Goal: Task Accomplishment & Management: Complete application form

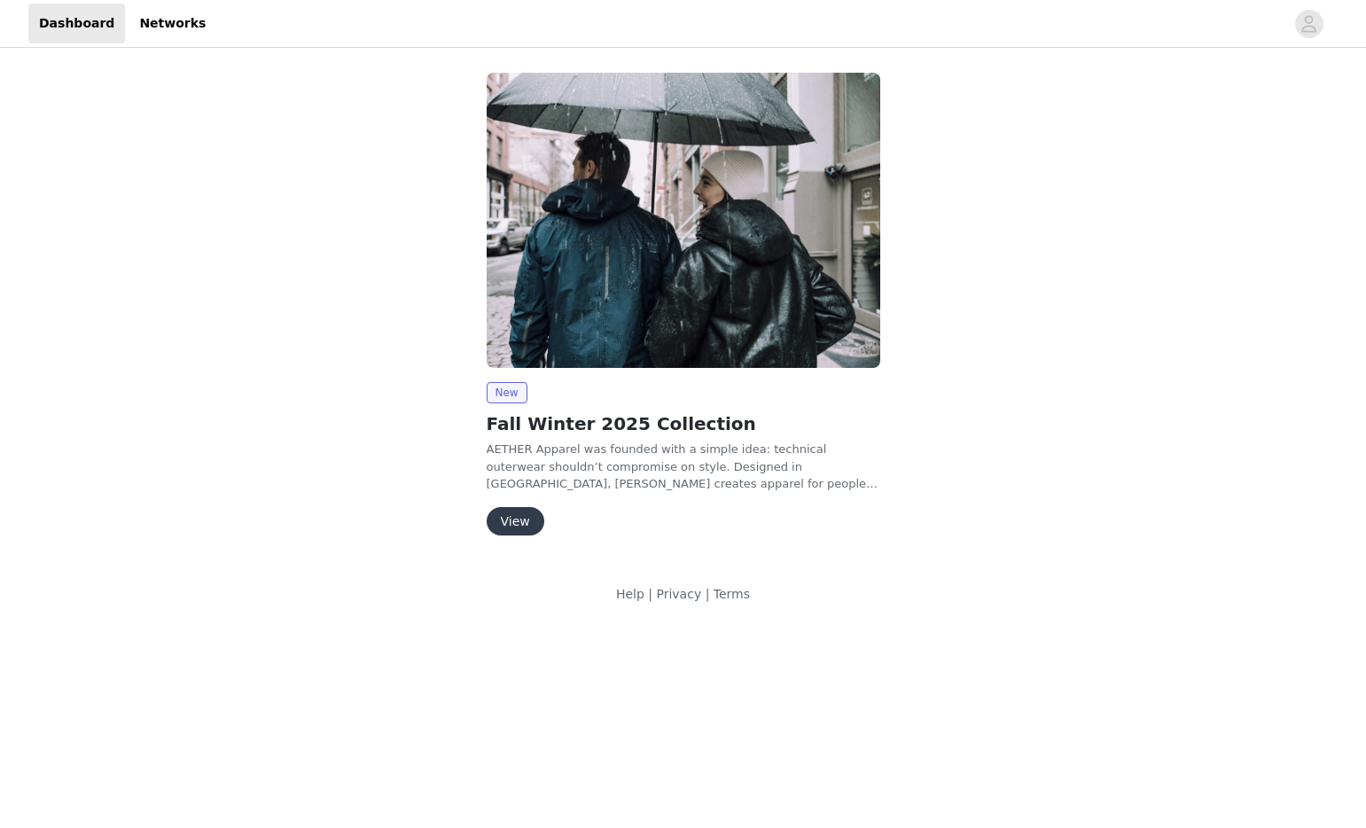
click at [657, 482] on p "AETHER Apparel was founded with a simple idea: technical outerwear shouldn’t co…" at bounding box center [684, 466] width 394 height 52
click at [684, 487] on p "AETHER Apparel was founded with a simple idea: technical outerwear shouldn’t co…" at bounding box center [684, 466] width 394 height 52
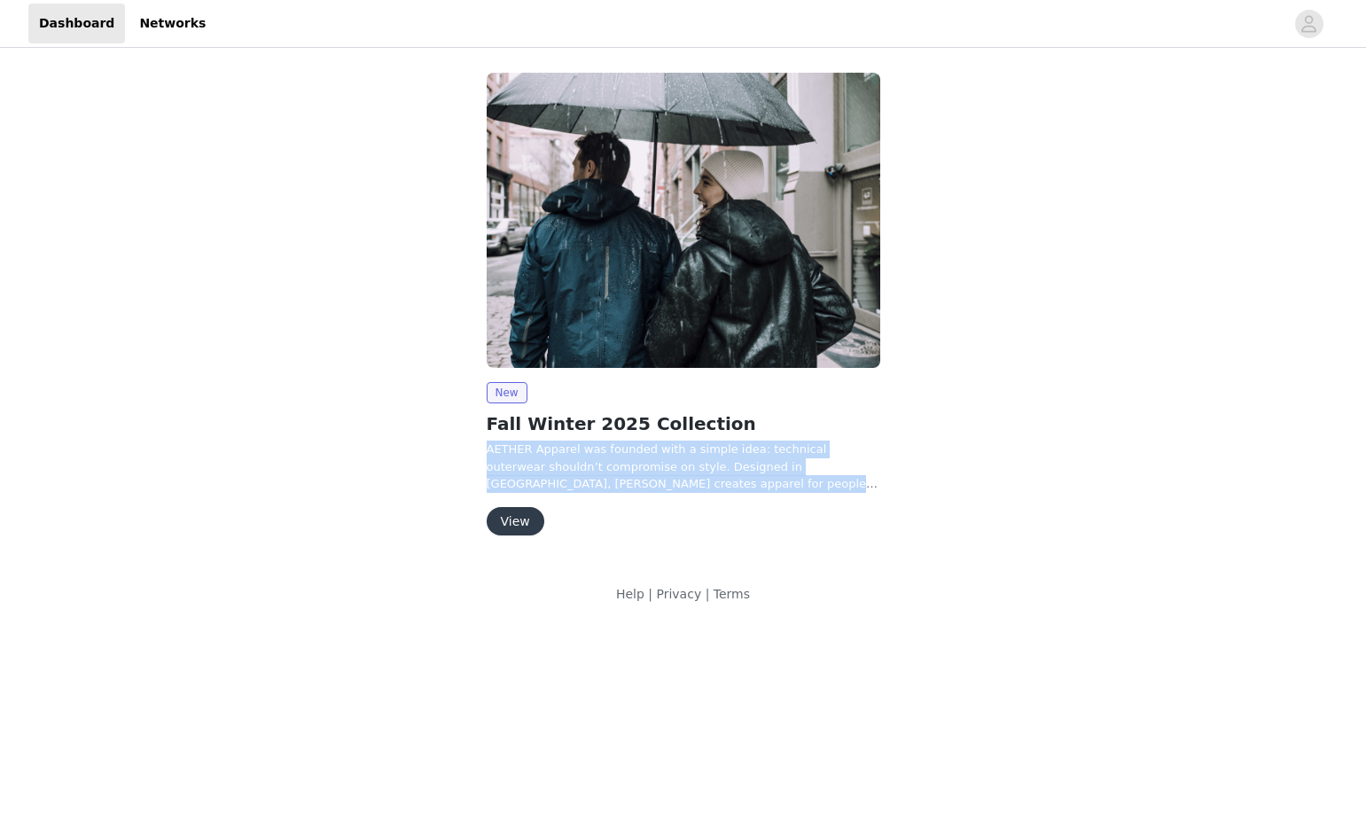
click at [684, 487] on p "AETHER Apparel was founded with a simple idea: technical outerwear shouldn’t co…" at bounding box center [684, 466] width 394 height 52
click at [793, 466] on p "AETHER Apparel was founded with a simple idea: technical outerwear shouldn’t co…" at bounding box center [684, 466] width 394 height 52
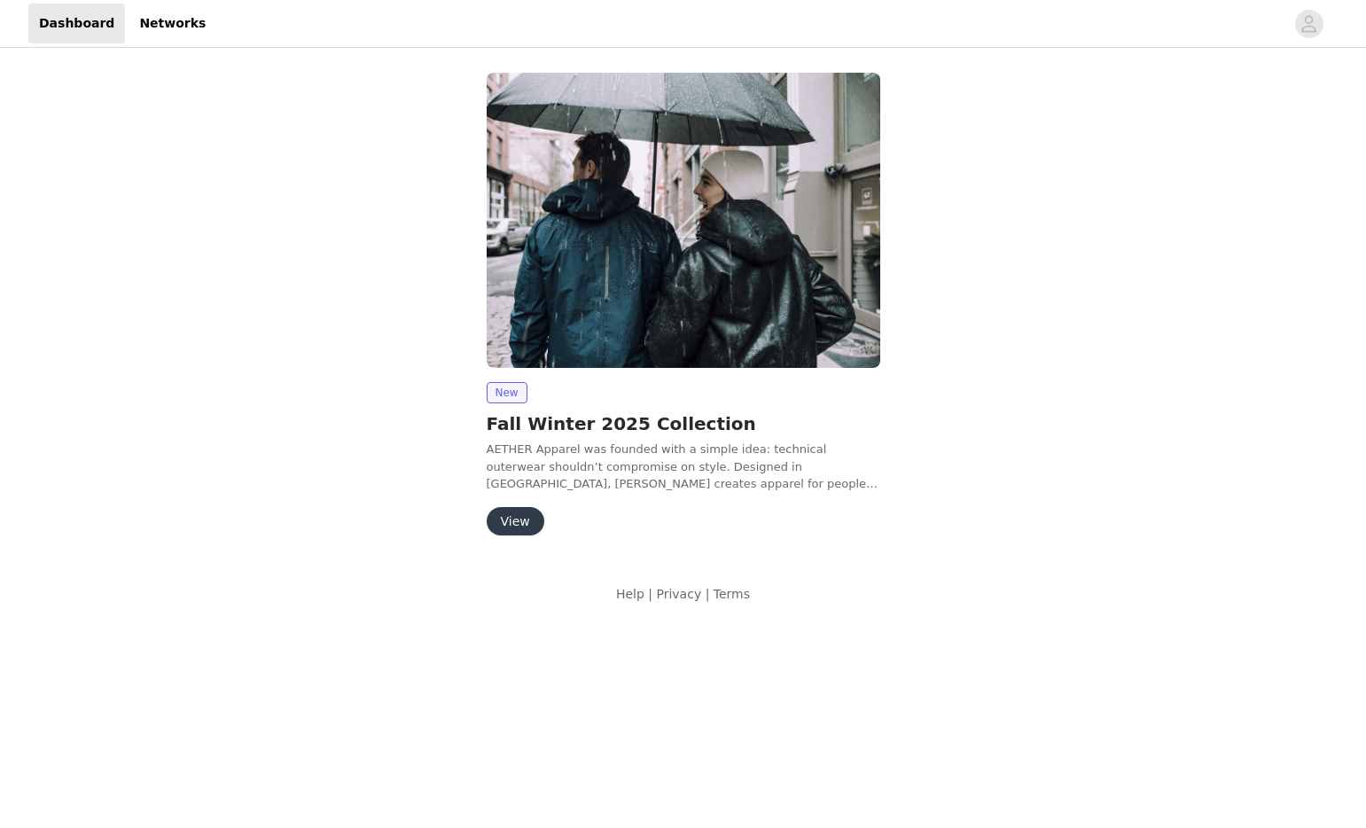
click at [532, 531] on button "View" at bounding box center [516, 521] width 58 height 28
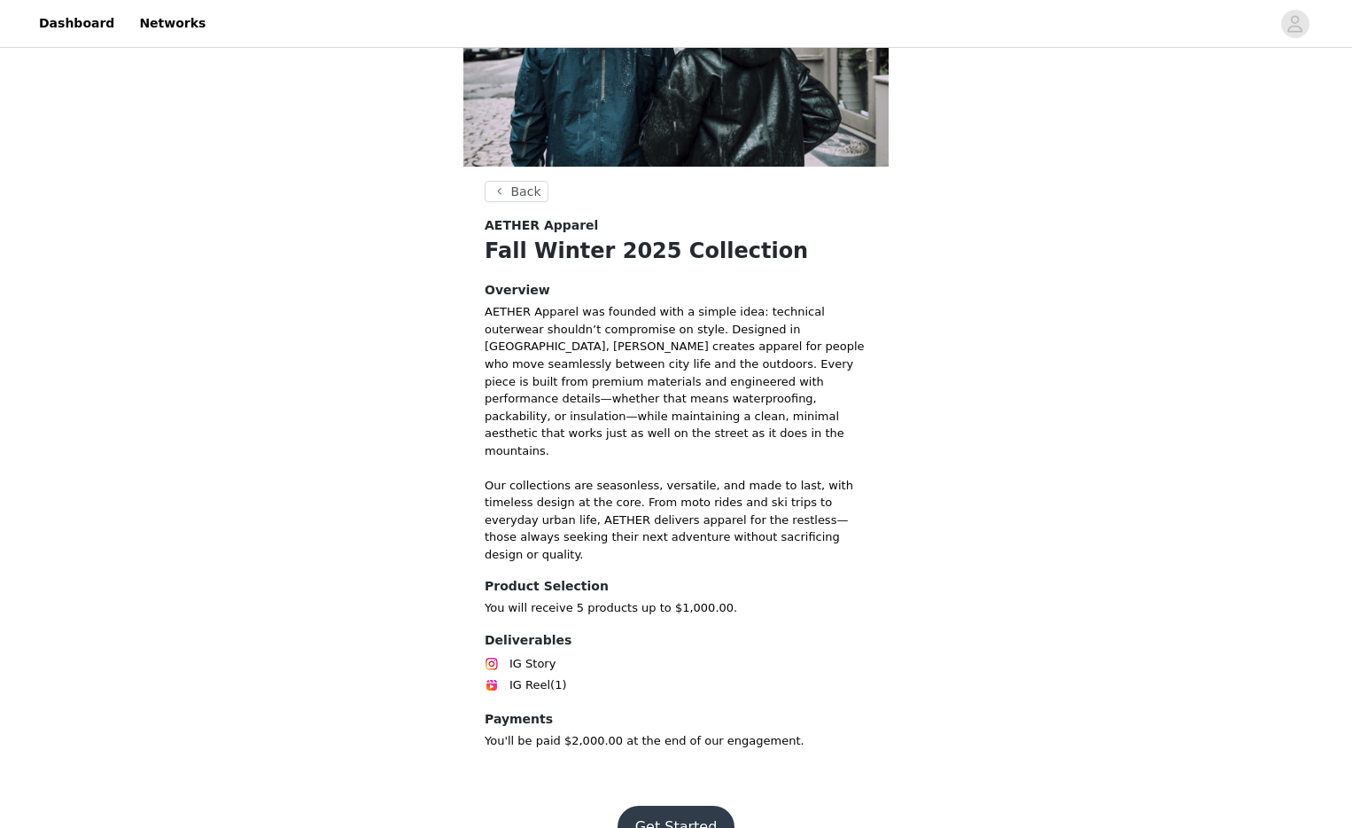
scroll to position [175, 0]
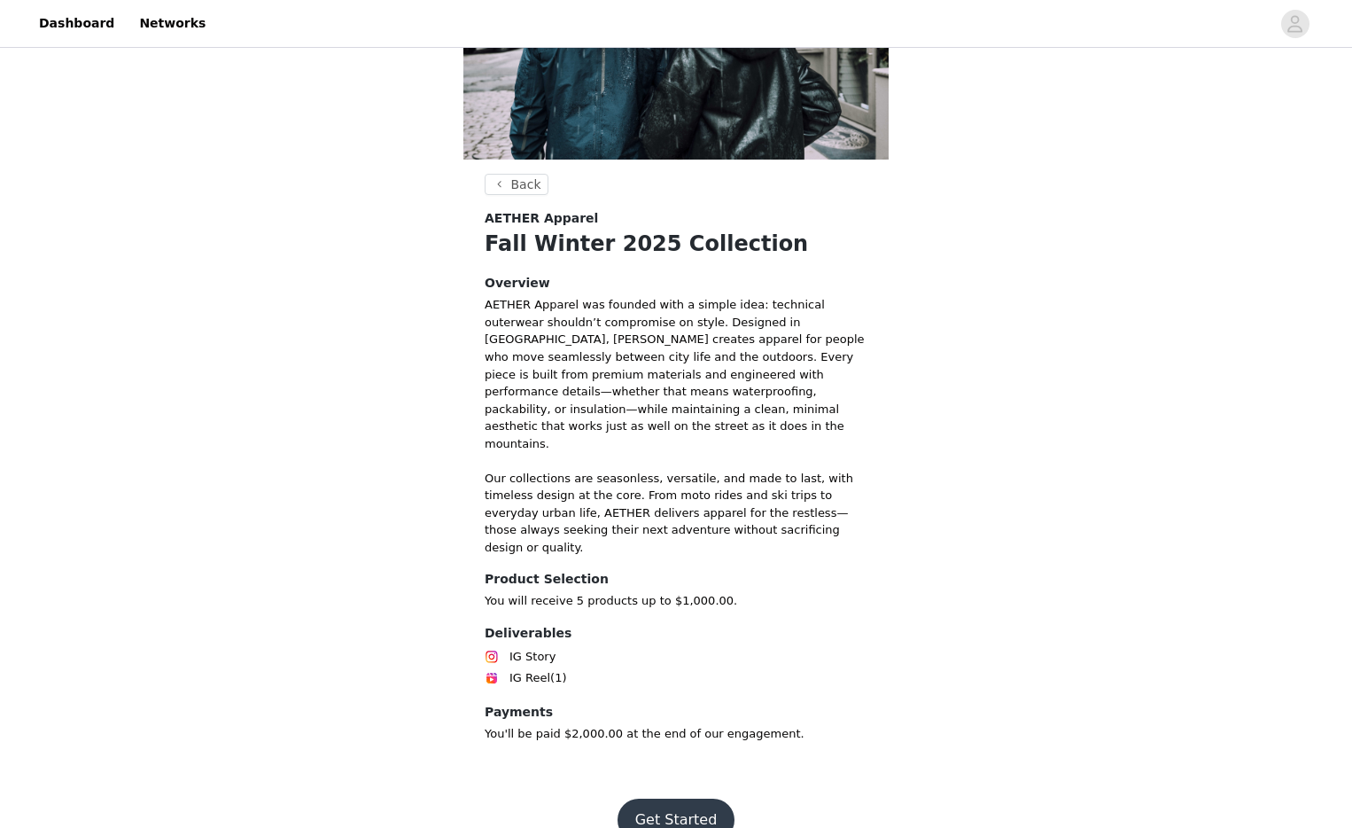
click at [633, 495] on p "AETHER Apparel was founded with a simple idea: technical outerwear shouldn’t co…" at bounding box center [676, 426] width 383 height 260
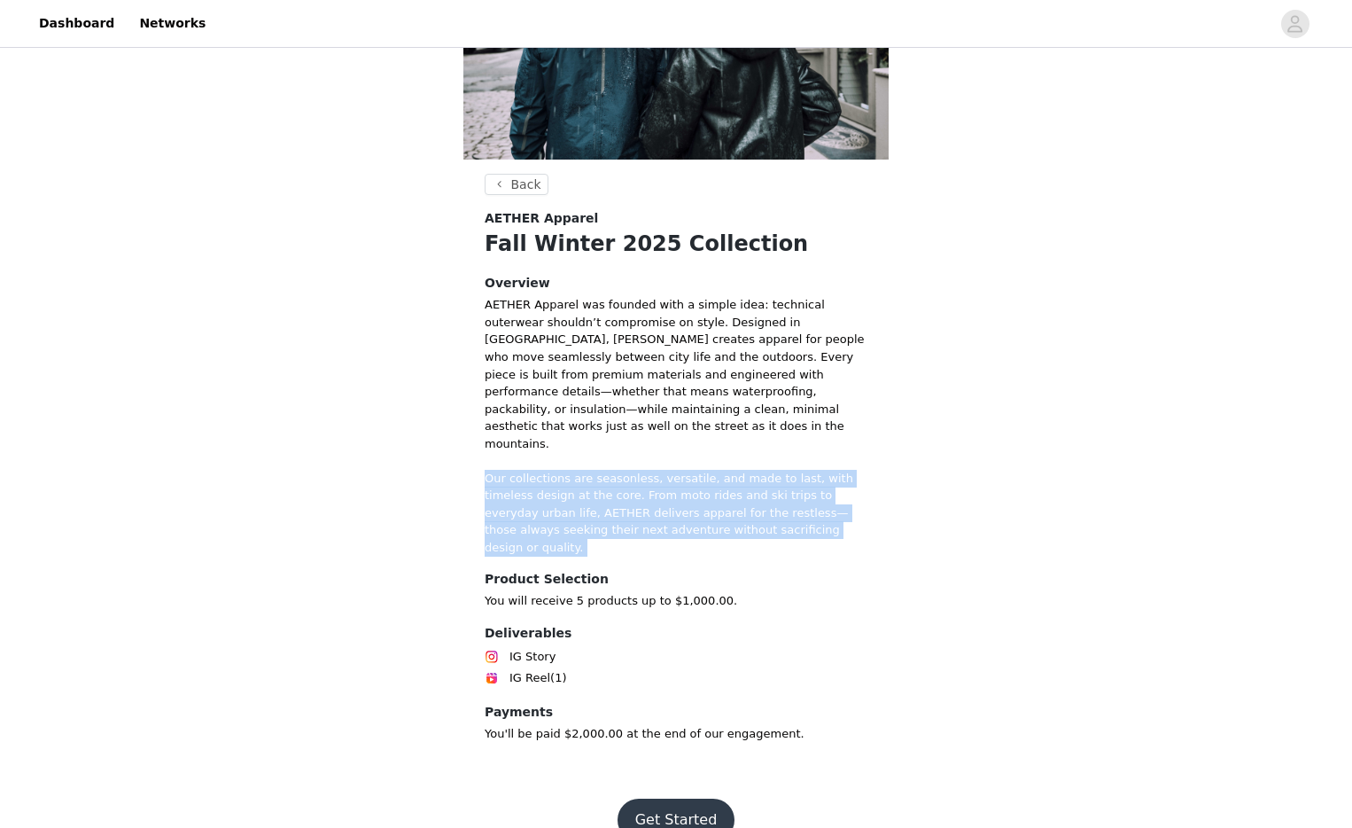
click at [633, 495] on p "AETHER Apparel was founded with a simple idea: technical outerwear shouldn’t co…" at bounding box center [676, 426] width 383 height 260
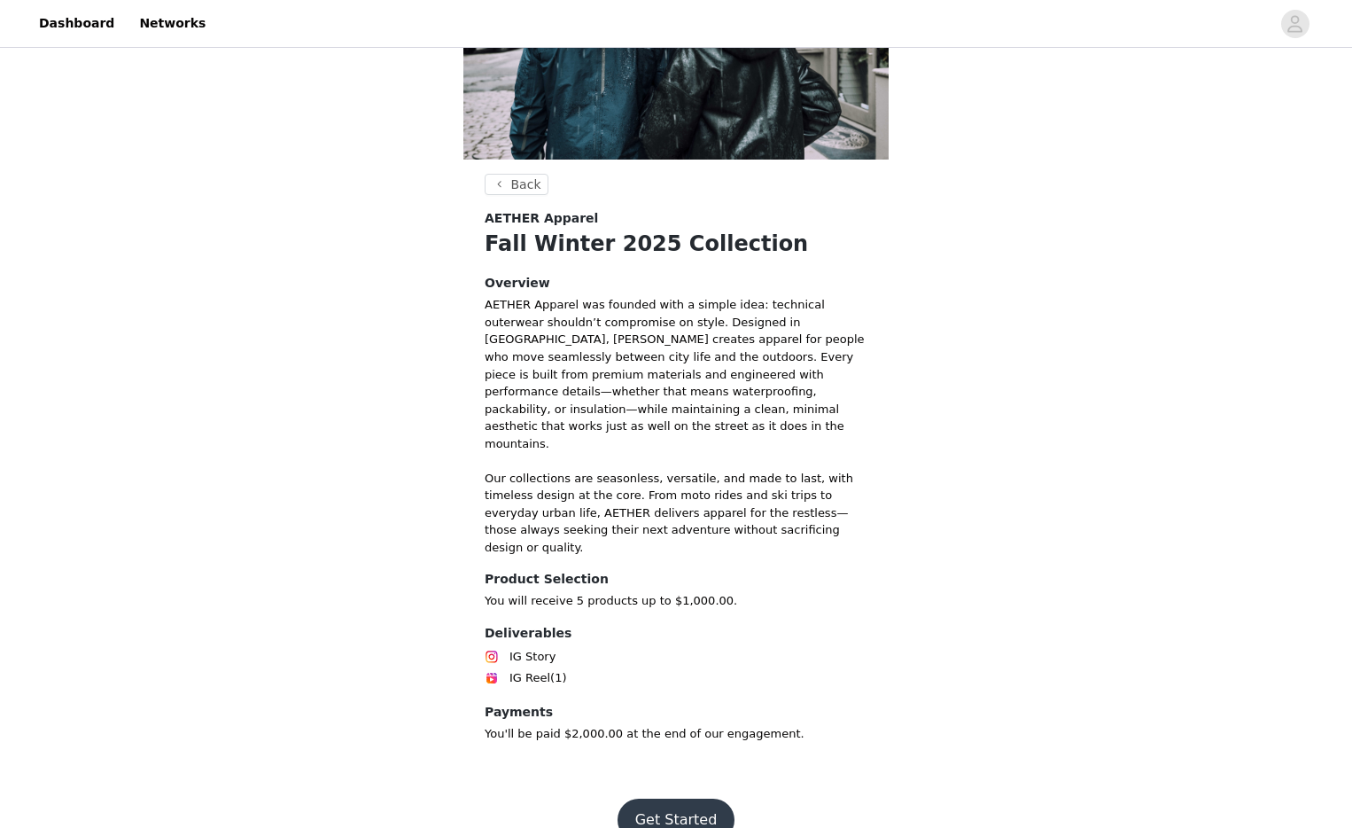
click at [632, 624] on h4 "Deliverables" at bounding box center [676, 633] width 383 height 19
click at [665, 799] on button "Get Started" at bounding box center [677, 820] width 118 height 43
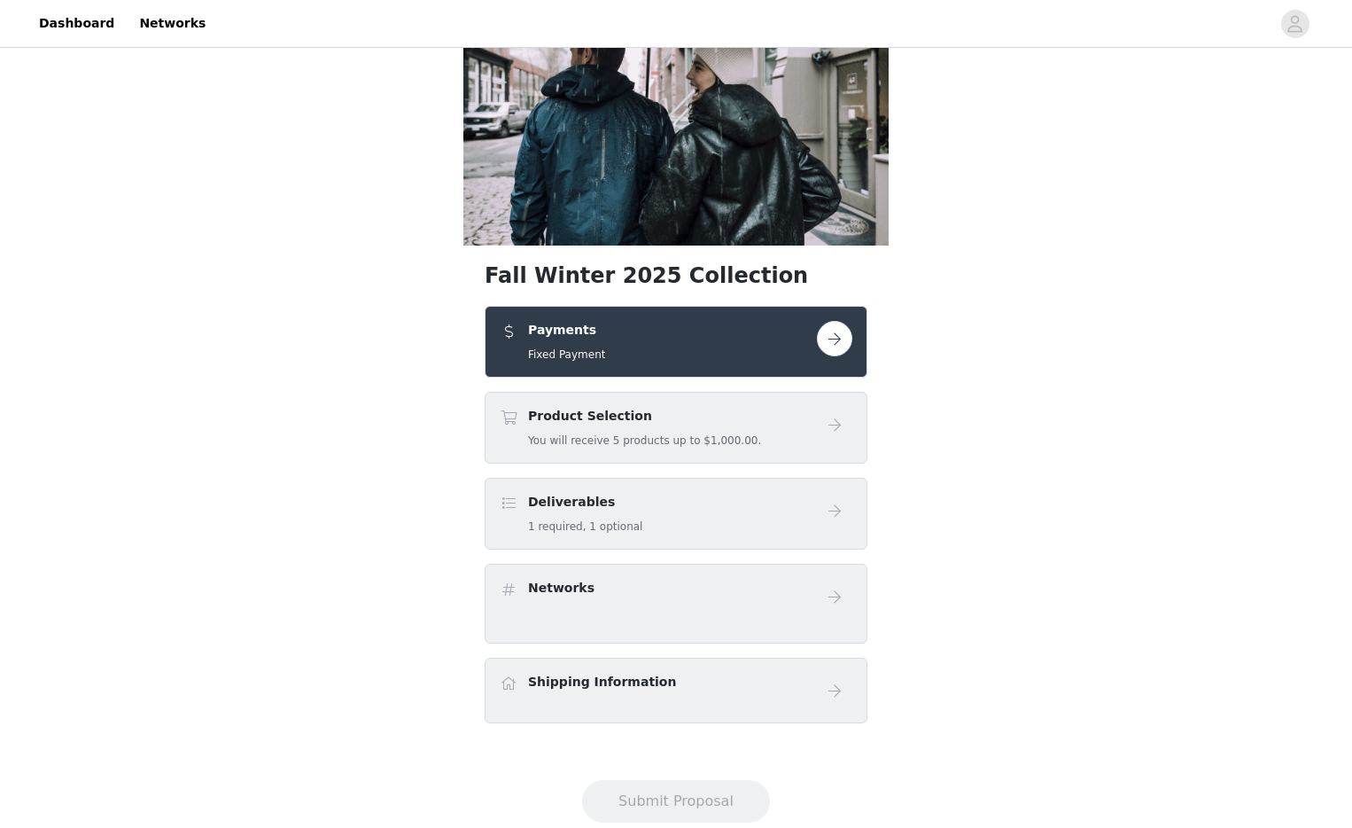
scroll to position [133, 0]
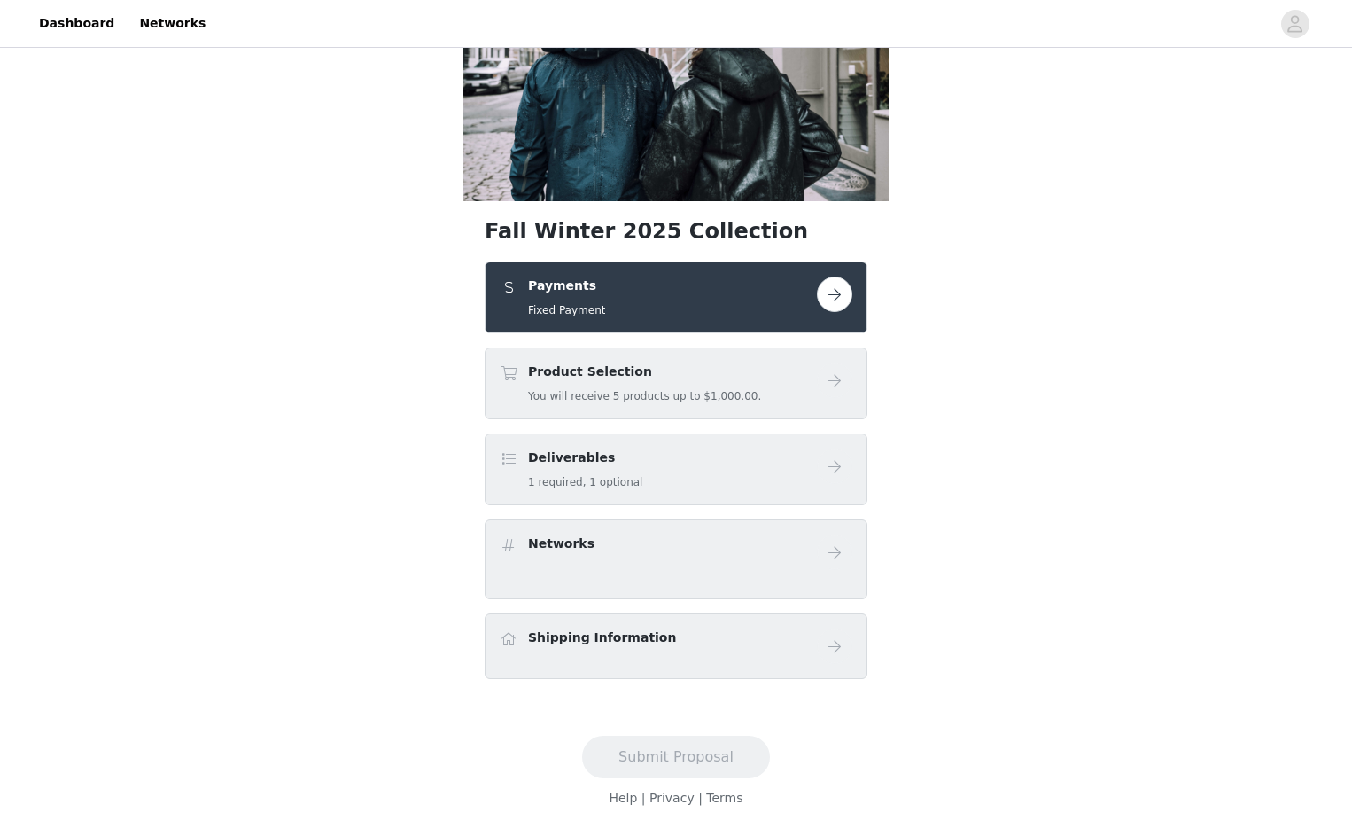
click at [737, 455] on div "Deliverables 1 required, 1 optional" at bounding box center [658, 469] width 317 height 42
click at [830, 293] on button "button" at bounding box center [834, 294] width 35 height 35
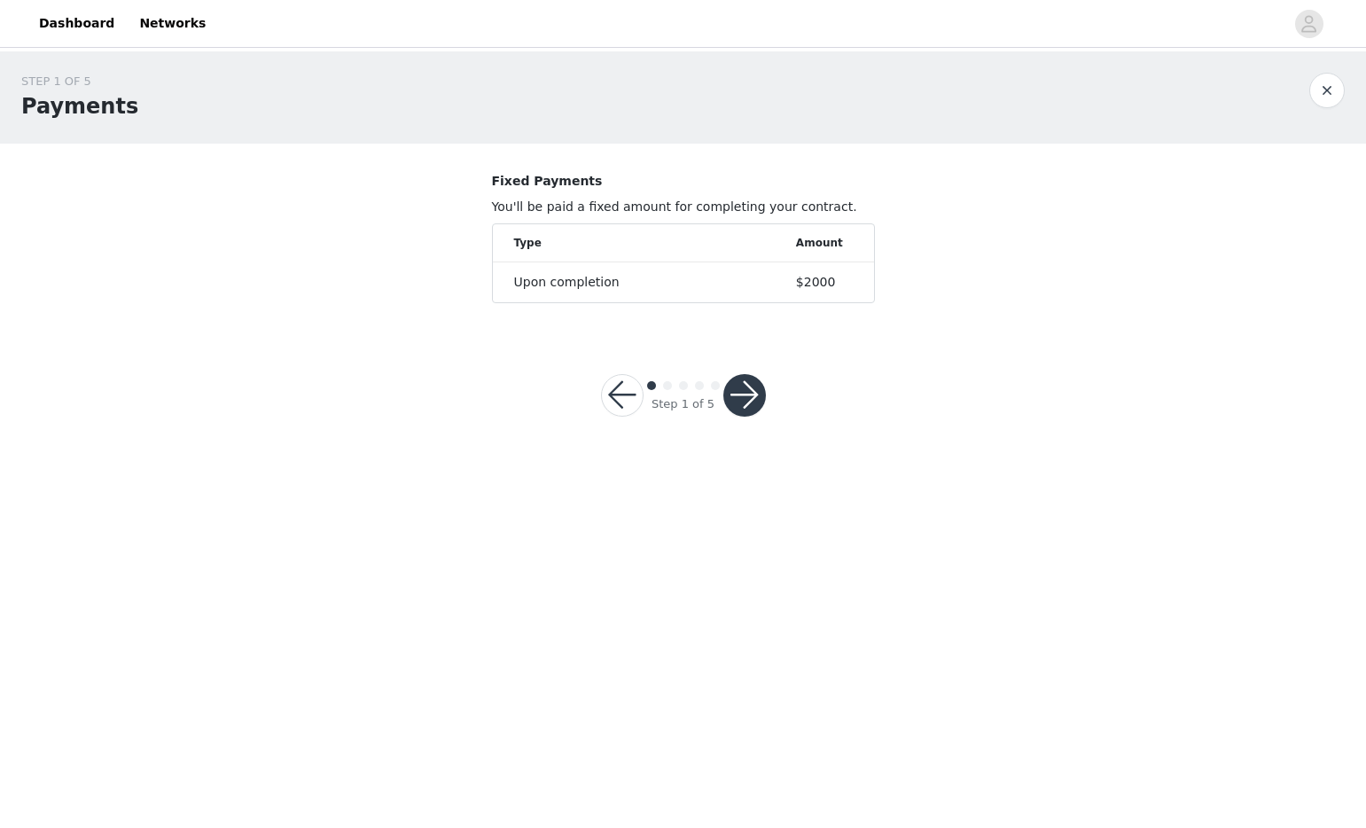
click at [723, 383] on div at bounding box center [744, 395] width 43 height 43
click at [729, 384] on button "button" at bounding box center [744, 395] width 43 height 43
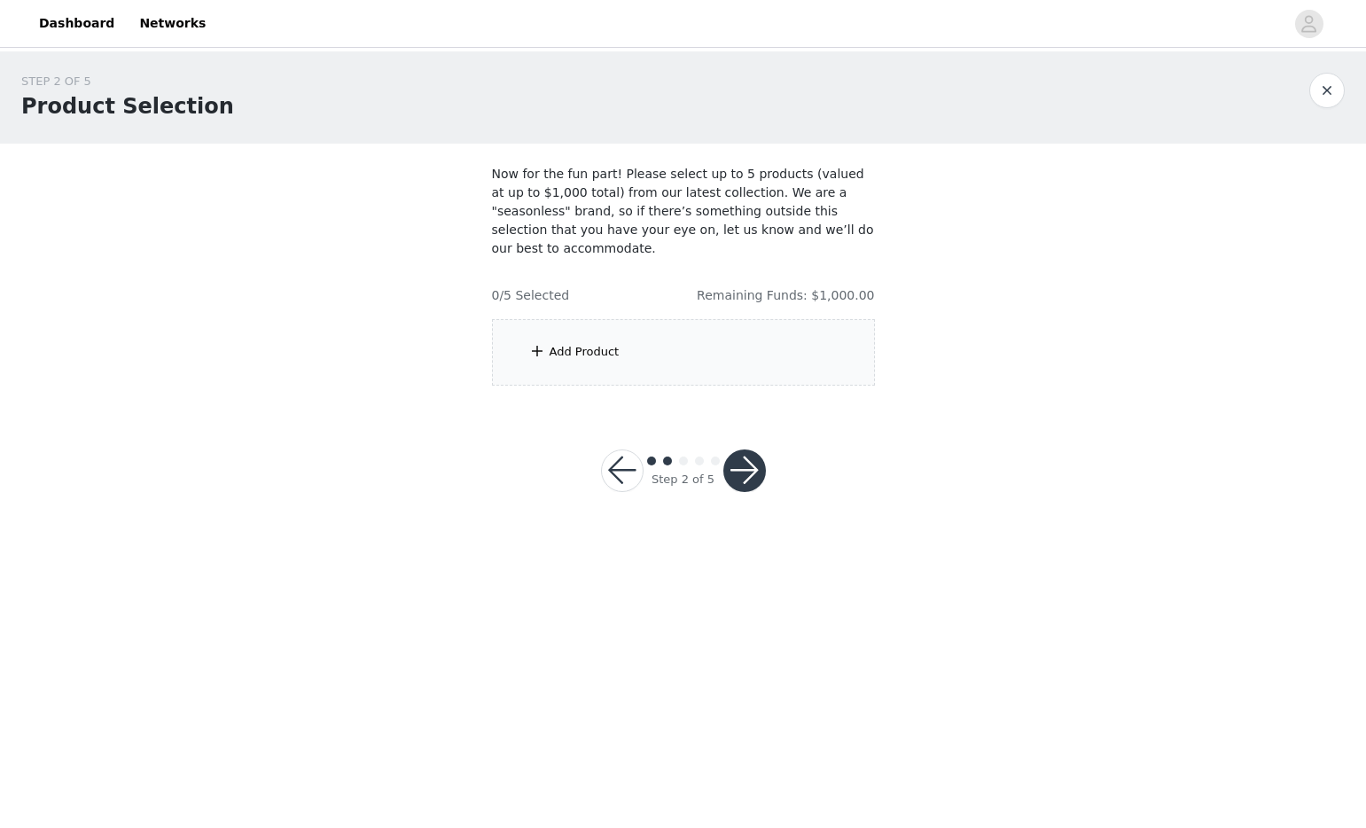
click at [745, 449] on button "button" at bounding box center [744, 470] width 43 height 43
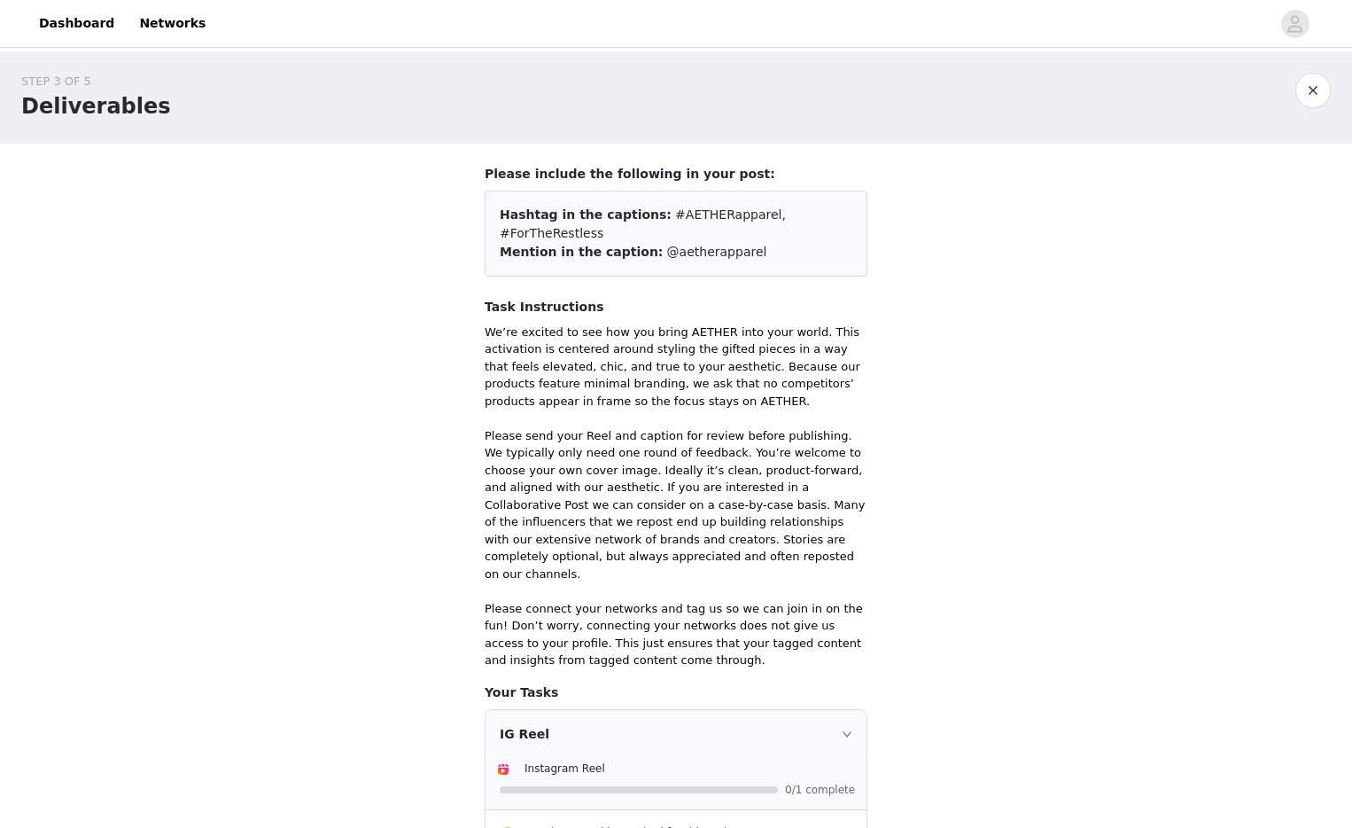
click at [725, 359] on p "We’re excited to see how you bring AETHER into your world. This activation is c…" at bounding box center [676, 496] width 383 height 346
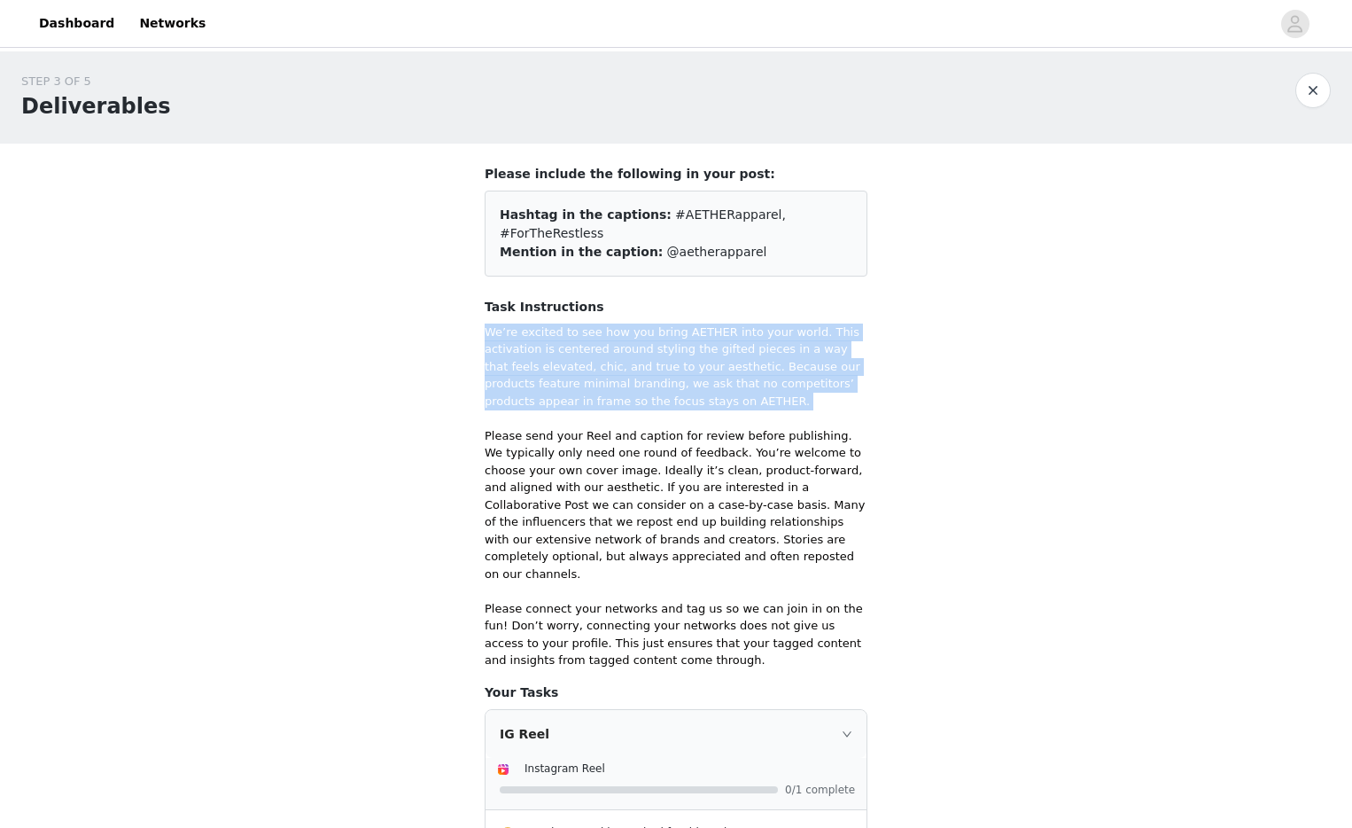
click at [725, 359] on p "We’re excited to see how you bring AETHER into your world. This activation is c…" at bounding box center [676, 496] width 383 height 346
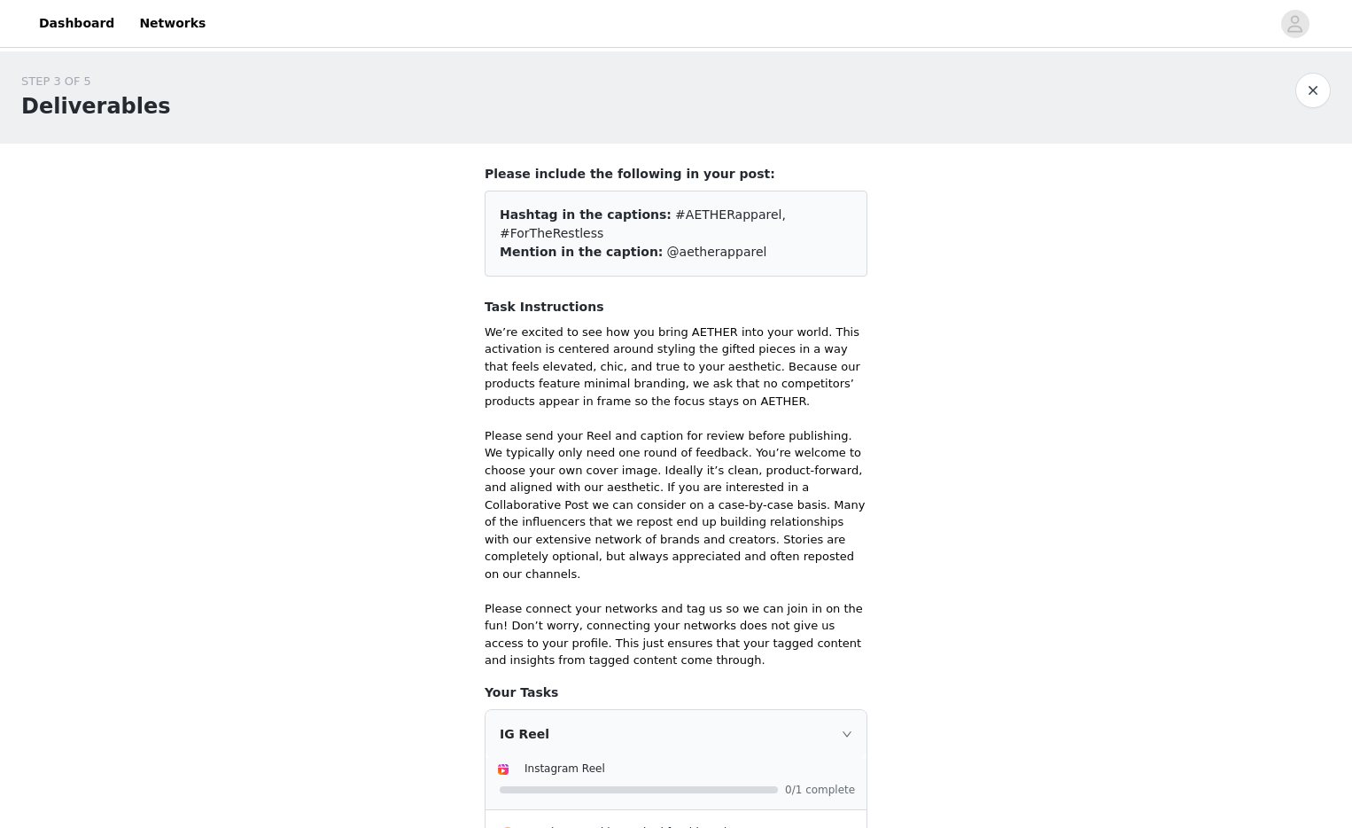
click at [712, 423] on p "We’re excited to see how you bring AETHER into your world. This activation is c…" at bounding box center [676, 496] width 383 height 346
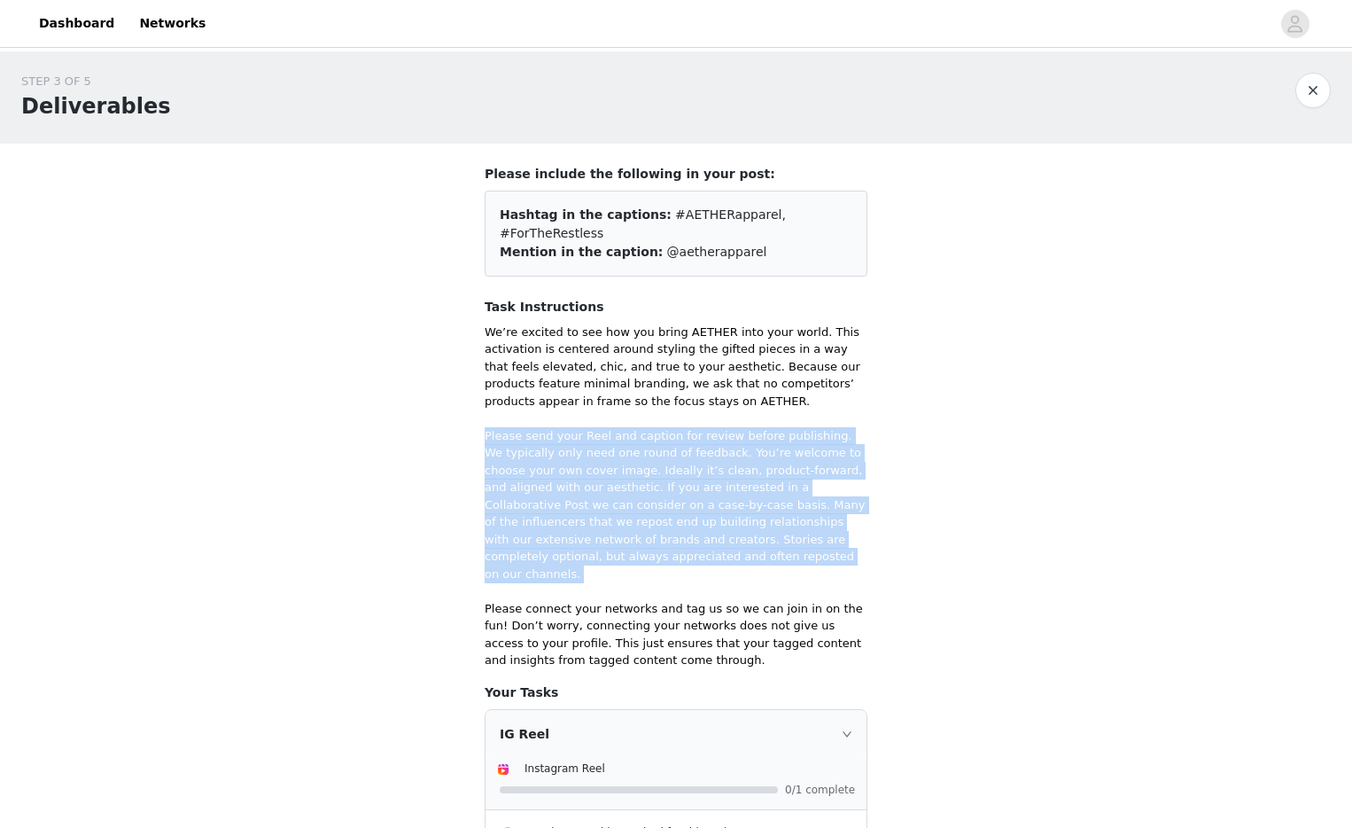
click at [712, 423] on p "We’re excited to see how you bring AETHER into your world. This activation is c…" at bounding box center [676, 496] width 383 height 346
click at [717, 425] on p "We’re excited to see how you bring AETHER into your world. This activation is c…" at bounding box center [676, 496] width 383 height 346
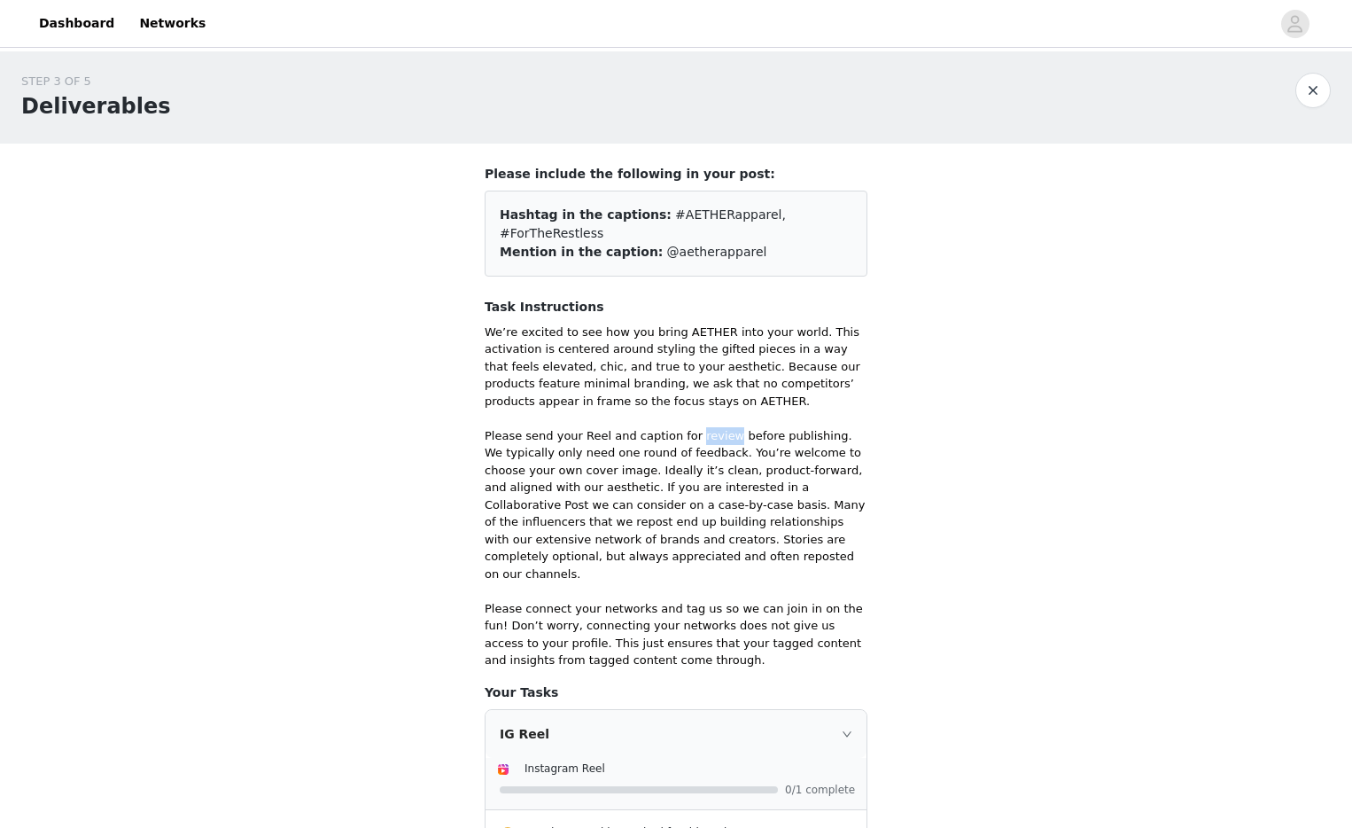
click at [717, 425] on p "We’re excited to see how you bring AETHER into your world. This activation is c…" at bounding box center [676, 496] width 383 height 346
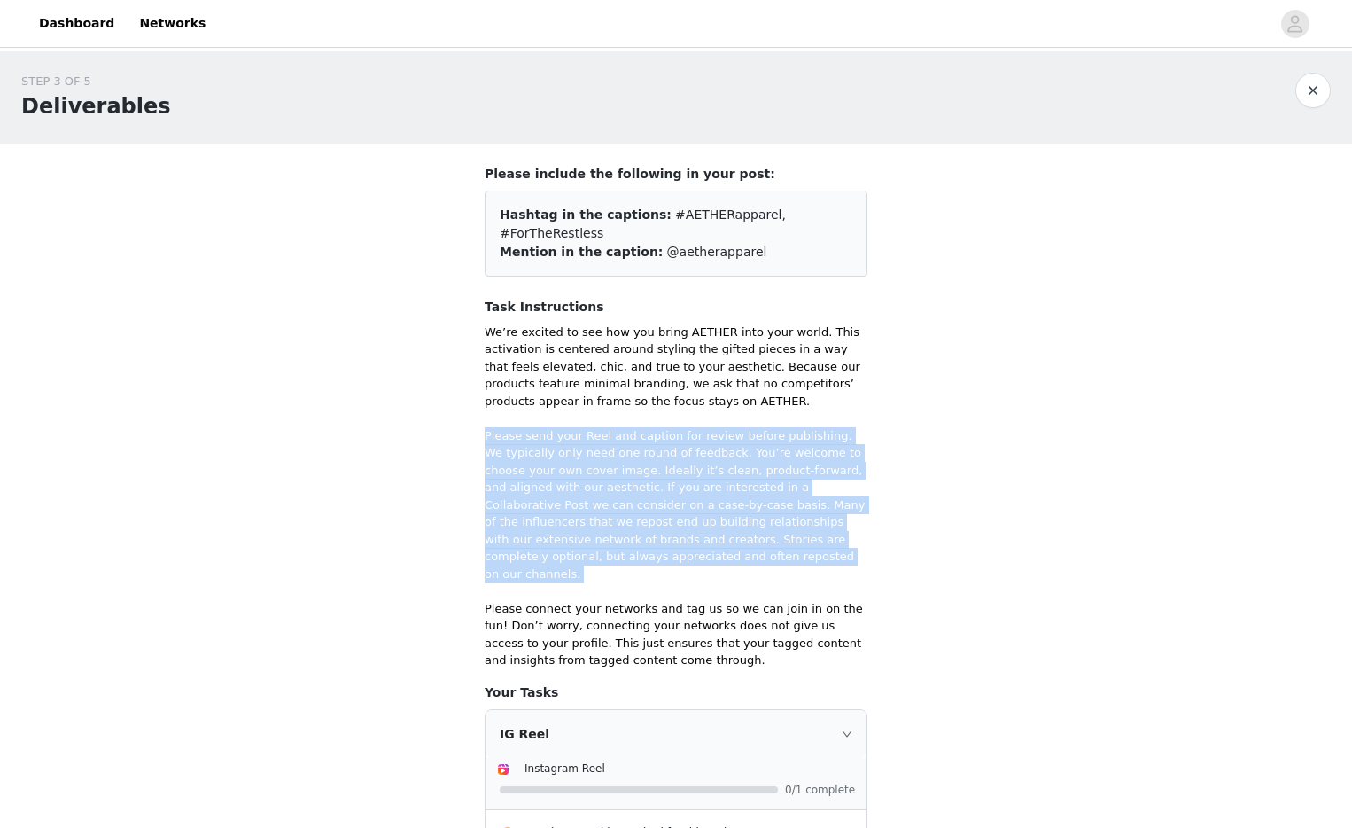
click at [717, 425] on p "We’re excited to see how you bring AETHER into your world. This activation is c…" at bounding box center [676, 496] width 383 height 346
click at [717, 435] on p "We’re excited to see how you bring AETHER into your world. This activation is c…" at bounding box center [676, 496] width 383 height 346
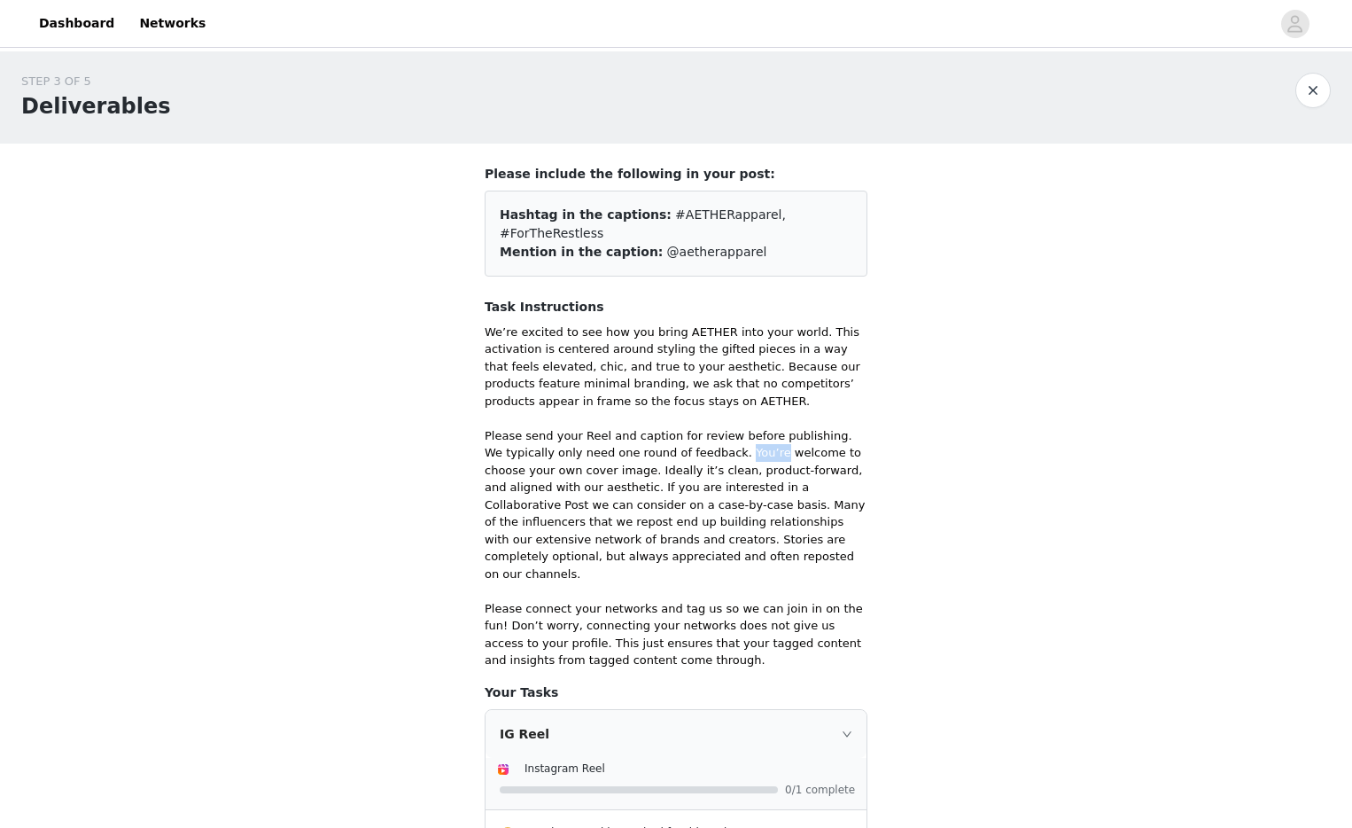
click at [717, 435] on p "We’re excited to see how you bring AETHER into your world. This activation is c…" at bounding box center [676, 496] width 383 height 346
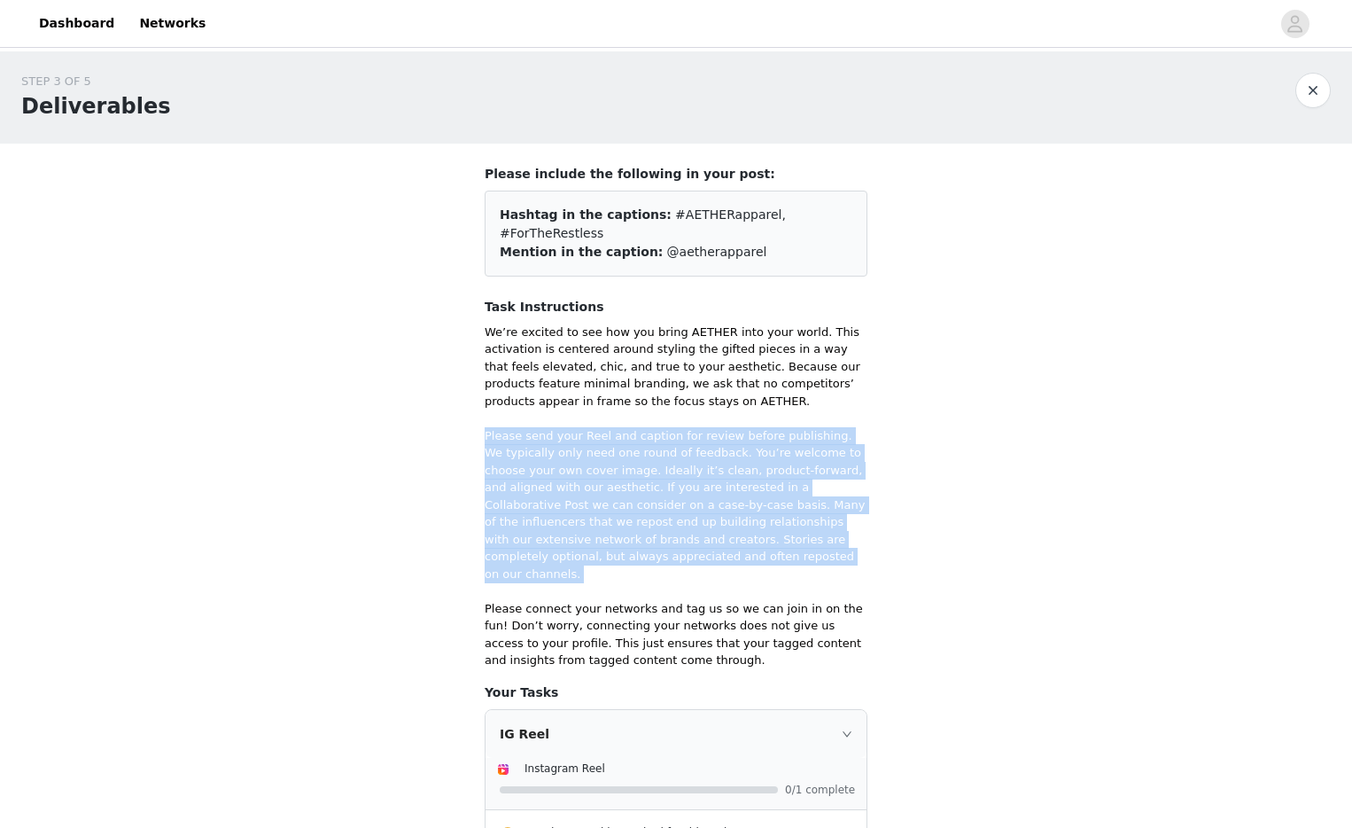
click at [717, 435] on p "We’re excited to see how you bring AETHER into your world. This activation is c…" at bounding box center [676, 496] width 383 height 346
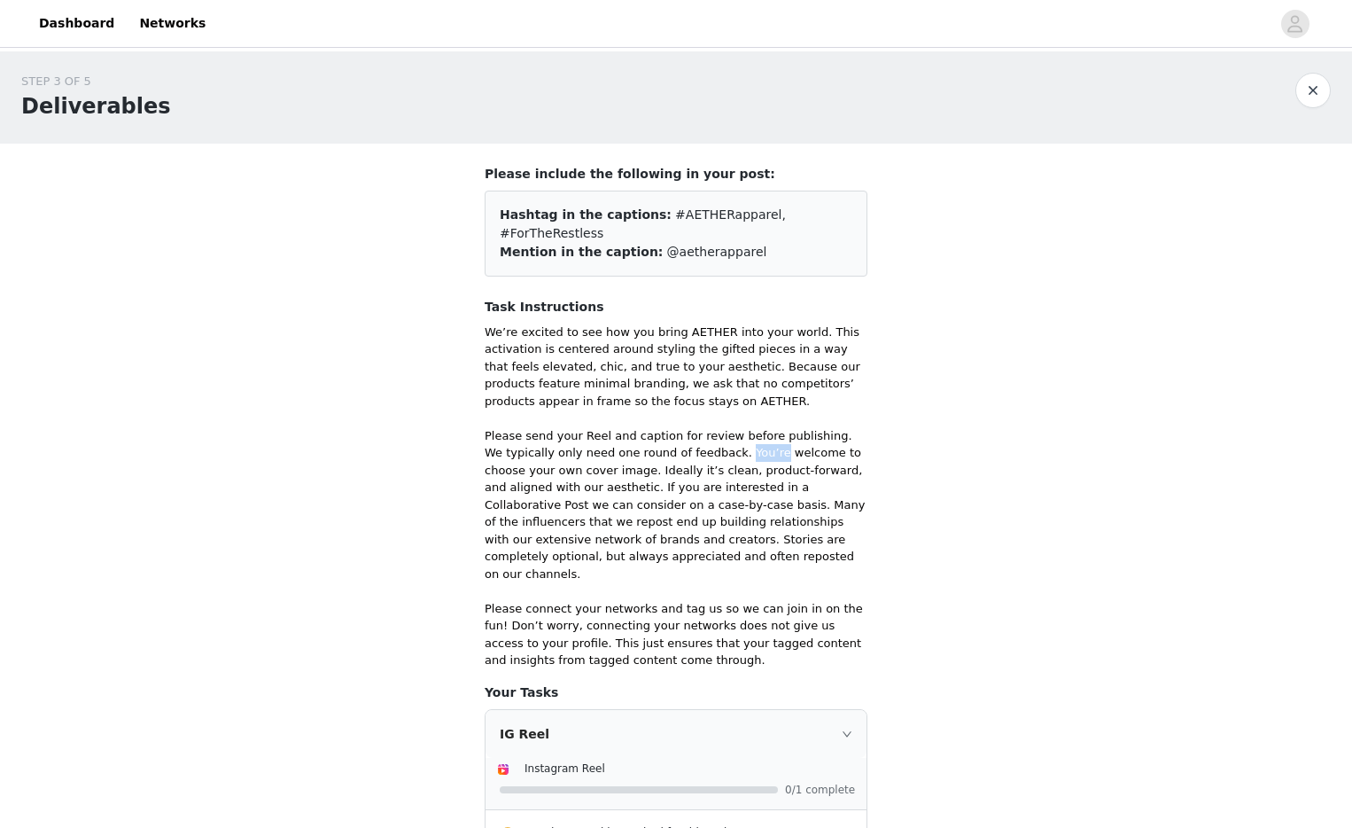
click at [717, 435] on p "We’re excited to see how you bring AETHER into your world. This activation is c…" at bounding box center [676, 496] width 383 height 346
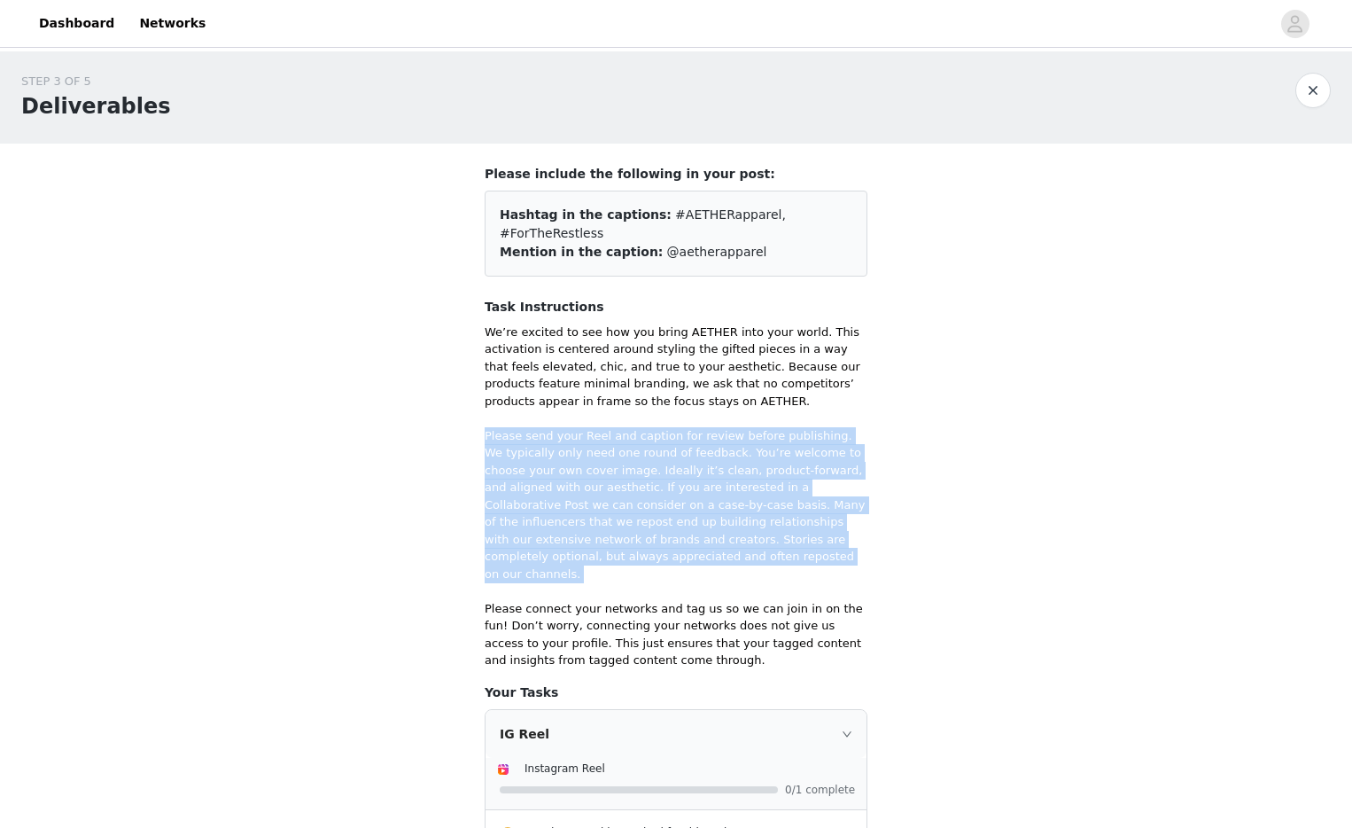
click at [717, 435] on p "We’re excited to see how you bring AETHER into your world. This activation is c…" at bounding box center [676, 496] width 383 height 346
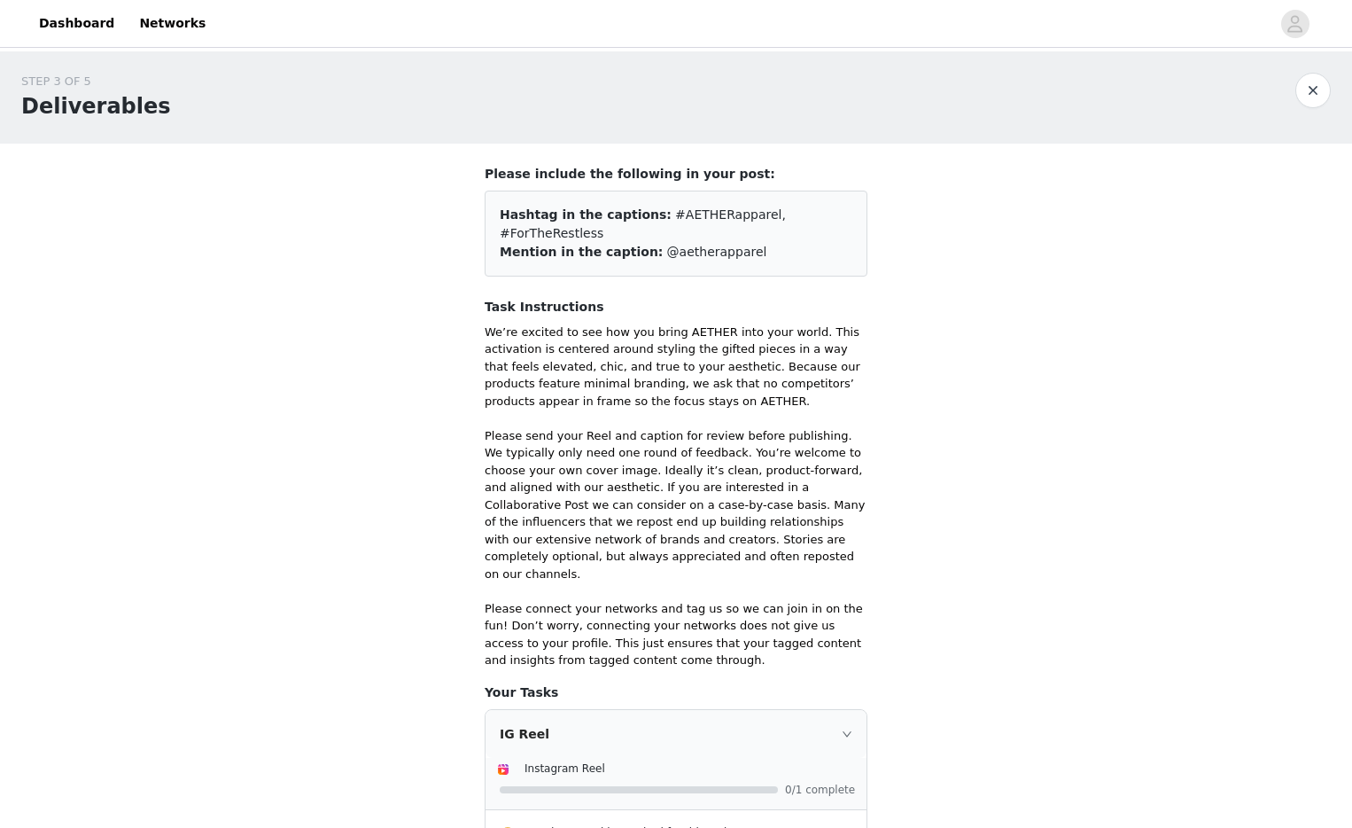
click at [715, 435] on p "We’re excited to see how you bring AETHER into your world. This activation is c…" at bounding box center [676, 496] width 383 height 346
click at [718, 433] on p "We’re excited to see how you bring AETHER into your world. This activation is c…" at bounding box center [676, 496] width 383 height 346
click at [717, 434] on p "We’re excited to see how you bring AETHER into your world. This activation is c…" at bounding box center [676, 496] width 383 height 346
click at [669, 626] on p "We’re excited to see how you bring AETHER into your world. This activation is c…" at bounding box center [676, 496] width 383 height 346
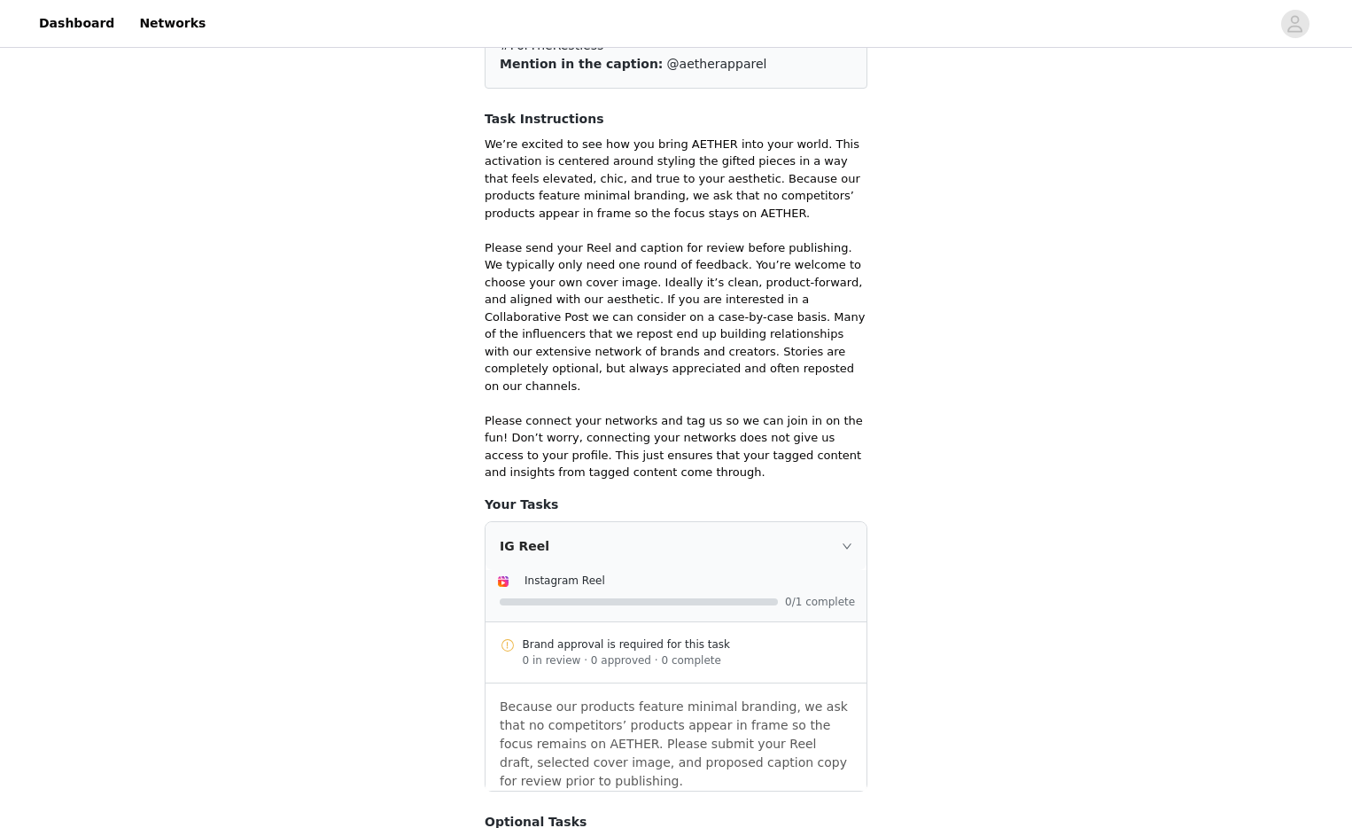
scroll to position [251, 0]
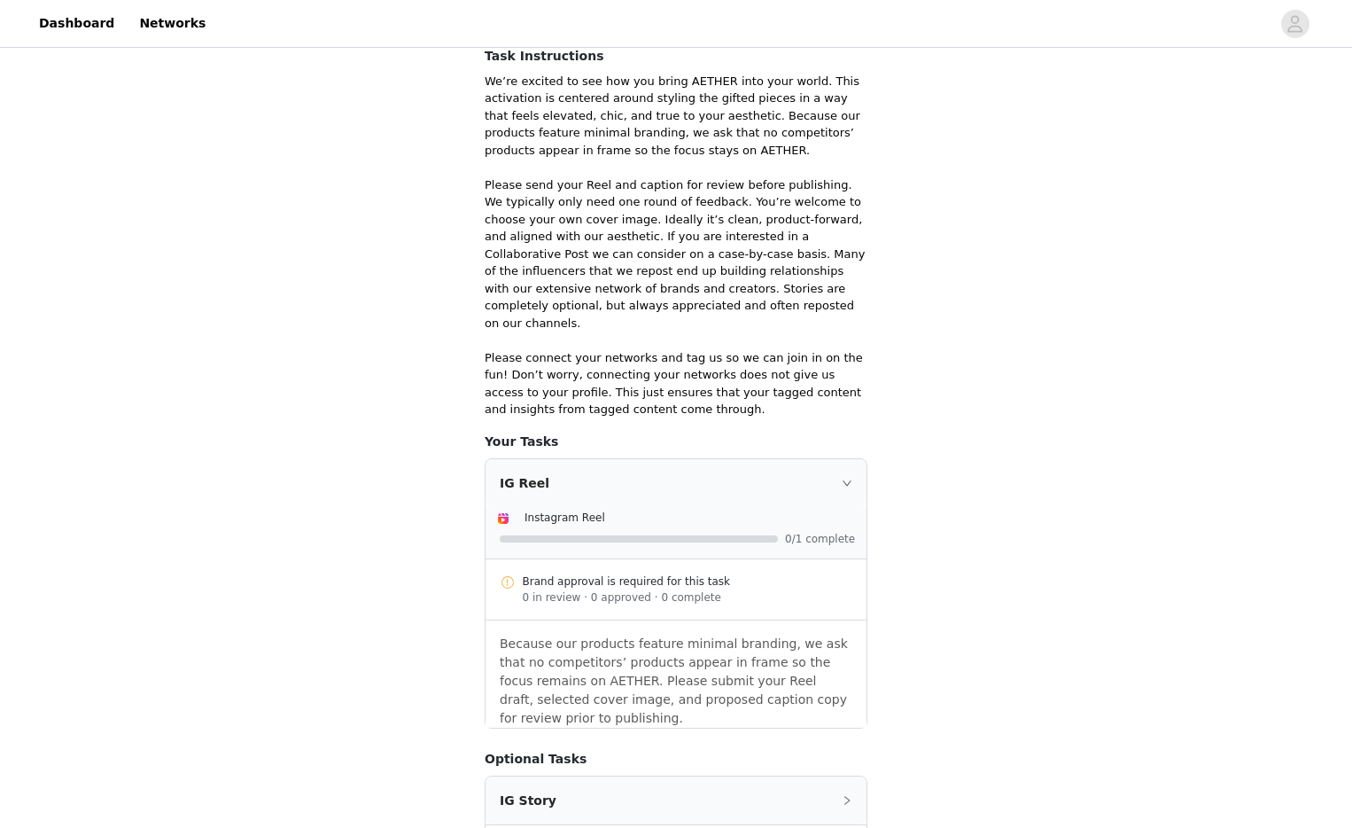
click at [747, 309] on p "We’re excited to see how you bring AETHER into your world. This activation is c…" at bounding box center [676, 246] width 383 height 346
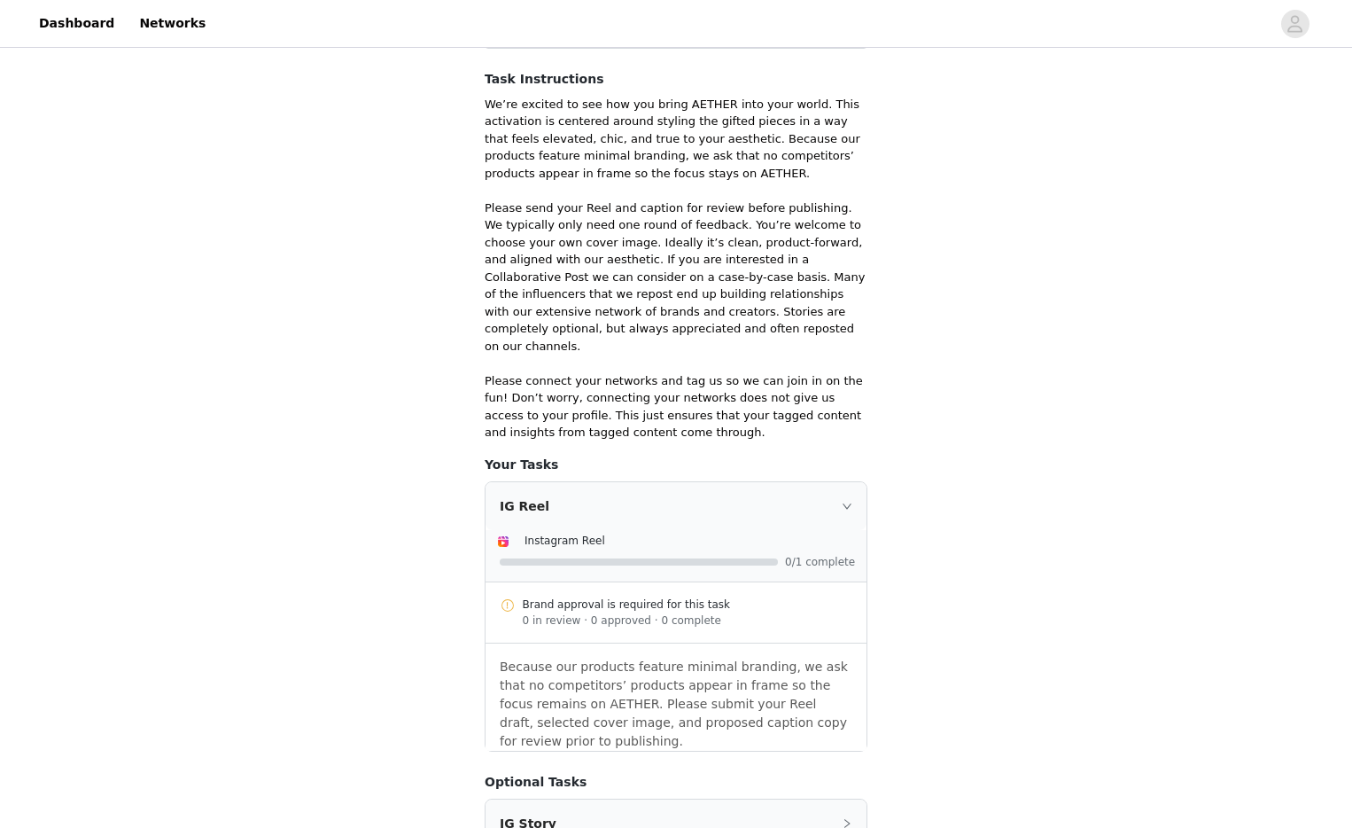
scroll to position [211, 0]
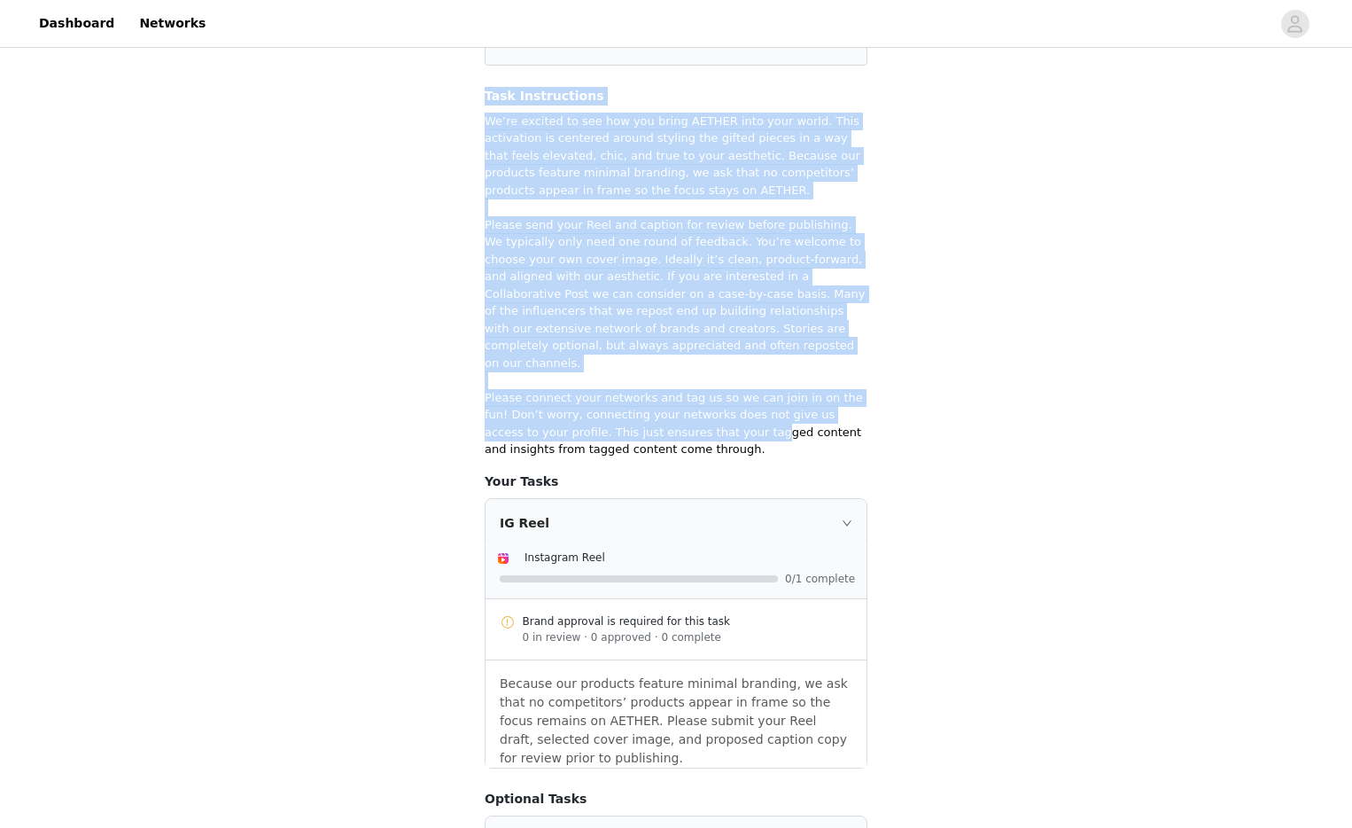
drag, startPoint x: 481, startPoint y: 78, endPoint x: 687, endPoint y: 402, distance: 384.1
click at [687, 402] on section "Please include the following in your post: Hashtag in the captions: #AETHERappa…" at bounding box center [676, 449] width 425 height 1033
click at [688, 401] on p "We’re excited to see how you bring AETHER into your world. This activation is c…" at bounding box center [676, 286] width 383 height 346
drag, startPoint x: 635, startPoint y: 394, endPoint x: 428, endPoint y: 107, distance: 354.2
click at [428, 107] on div "STEP 3 OF 5 Deliverables Please include the following in your post: Hashtag in …" at bounding box center [676, 402] width 1352 height 1125
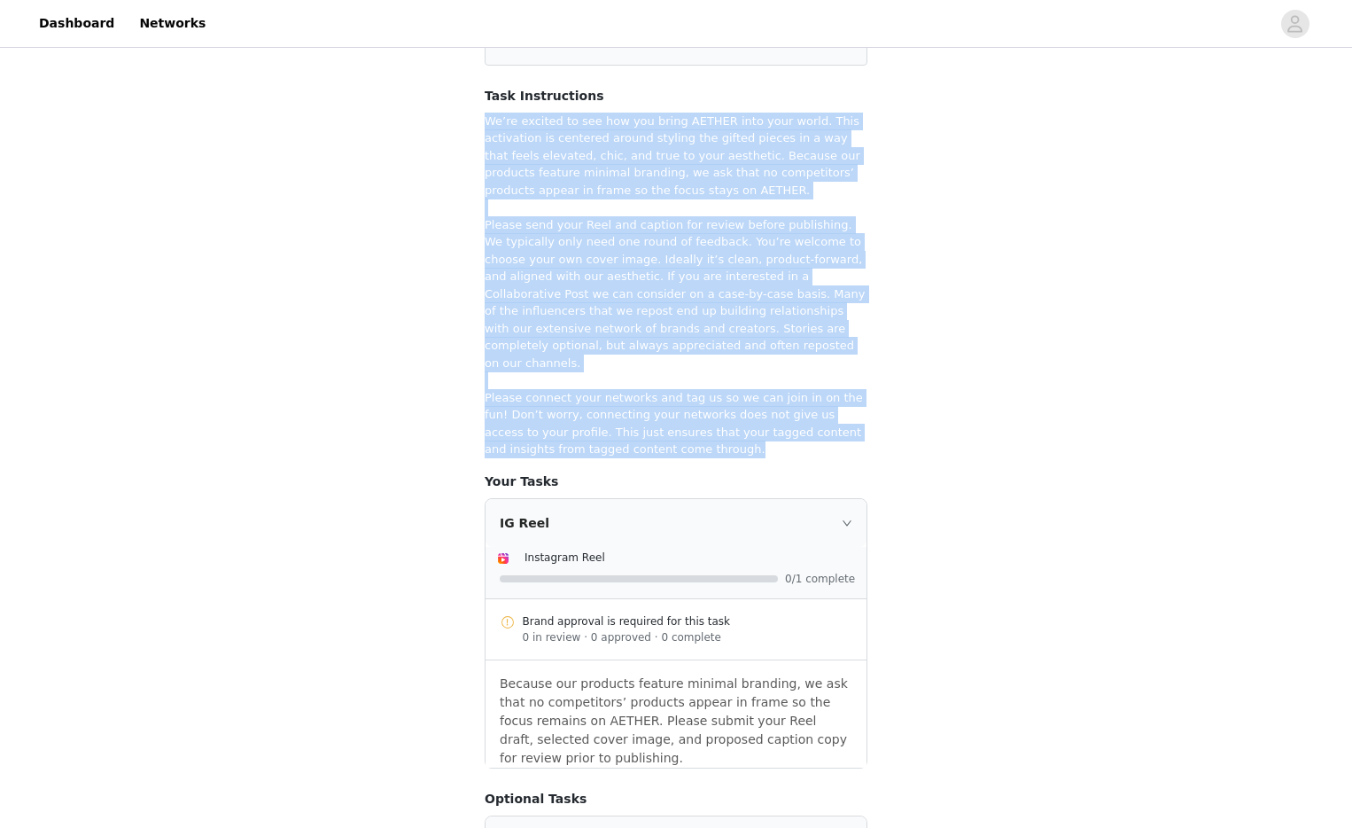
copy p "Lo’ip dolorsi am con adi eli seddo EIUSMO temp inci utlab. Etdo magnaaliqu en a…"
click at [999, 404] on div "STEP 3 OF 5 Deliverables Please include the following in your post: Hashtag in …" at bounding box center [676, 402] width 1352 height 1125
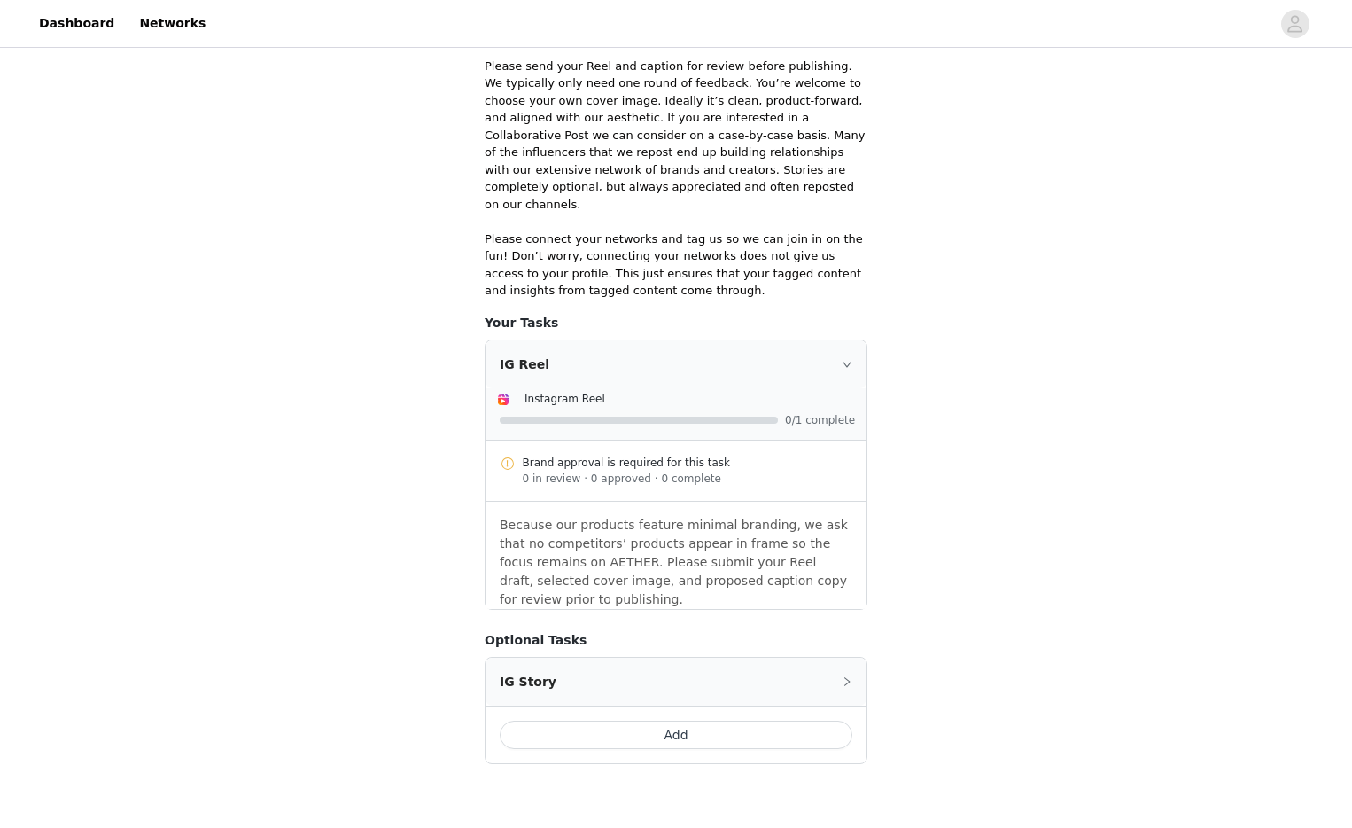
scroll to position [440, 0]
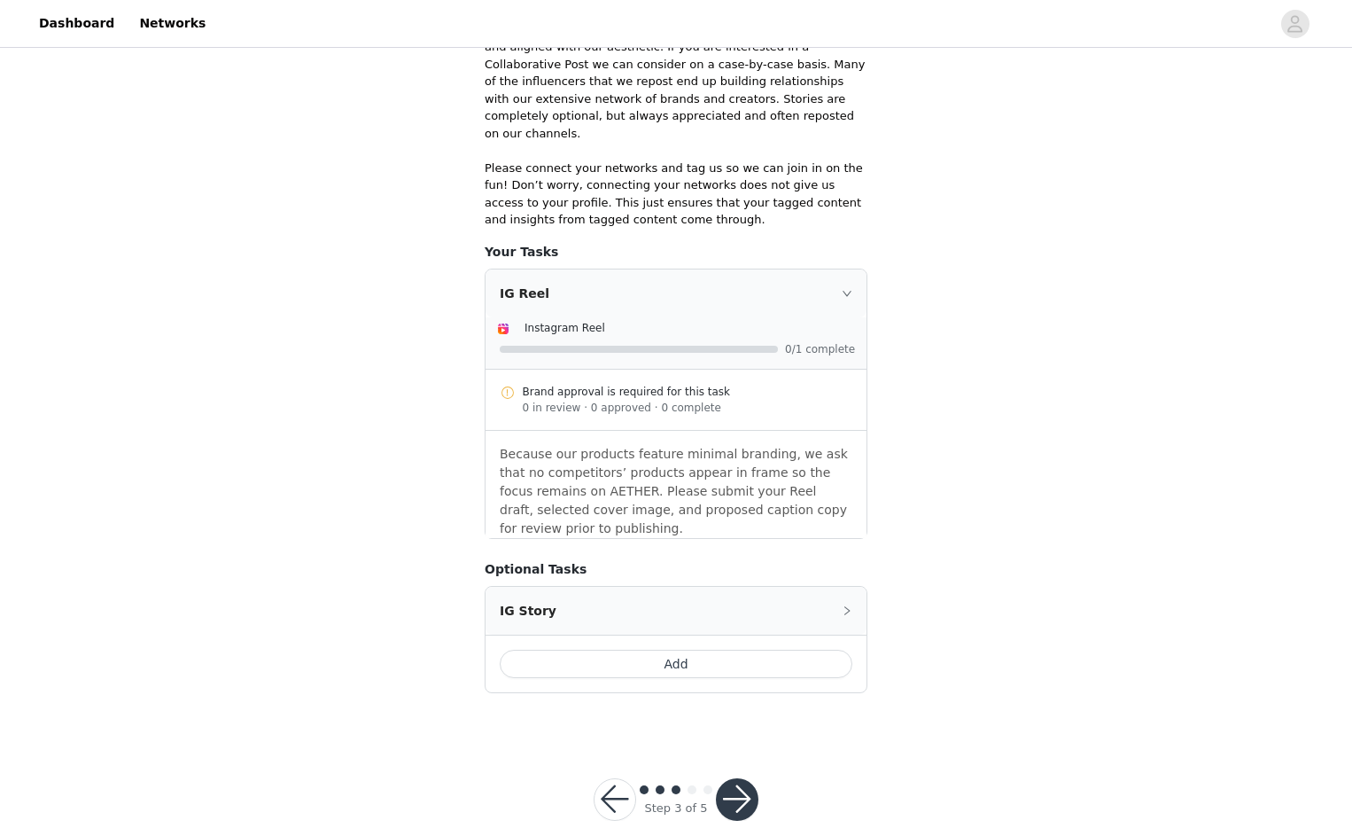
click at [835, 272] on div "IG Reel" at bounding box center [676, 293] width 381 height 48
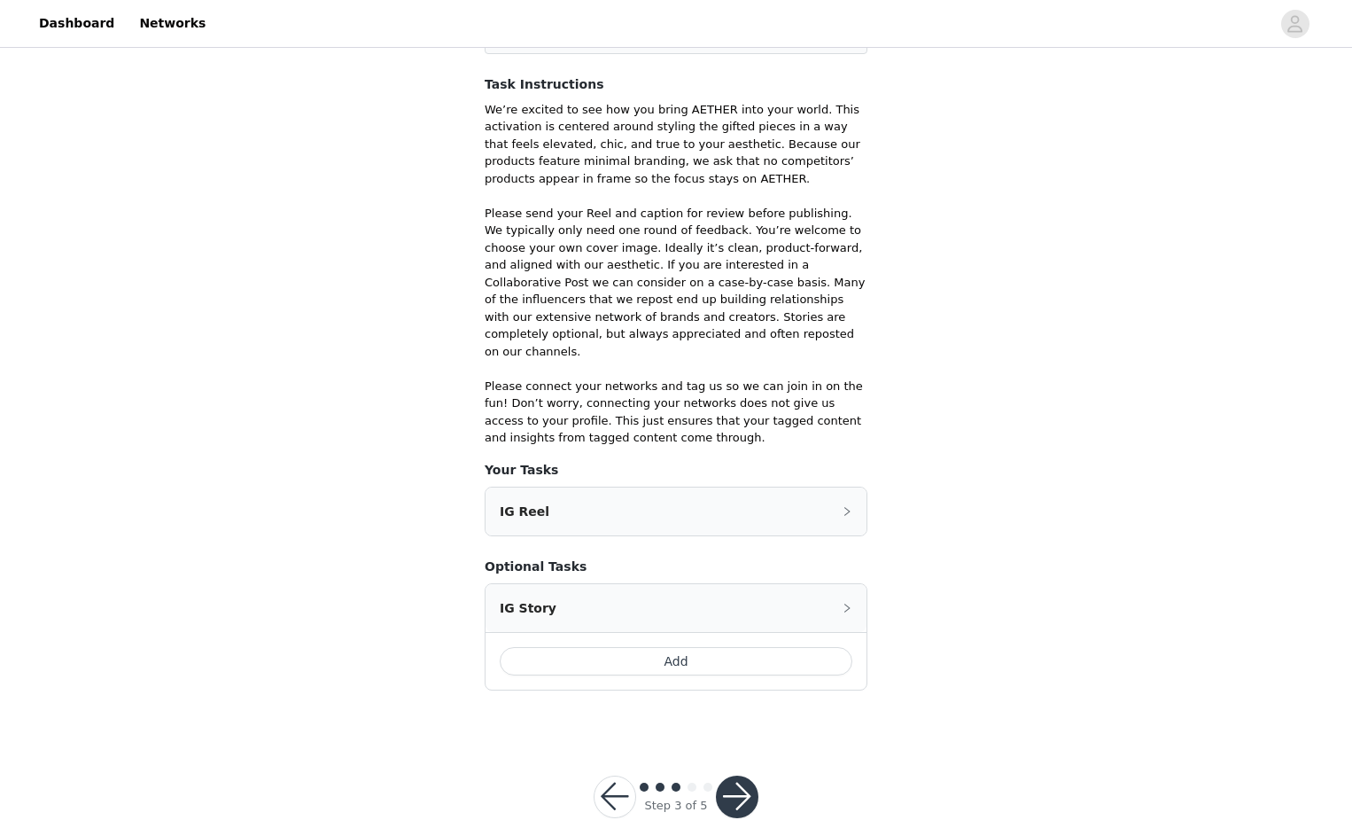
scroll to position [220, 0]
click at [739, 490] on div "IG Reel" at bounding box center [676, 514] width 381 height 48
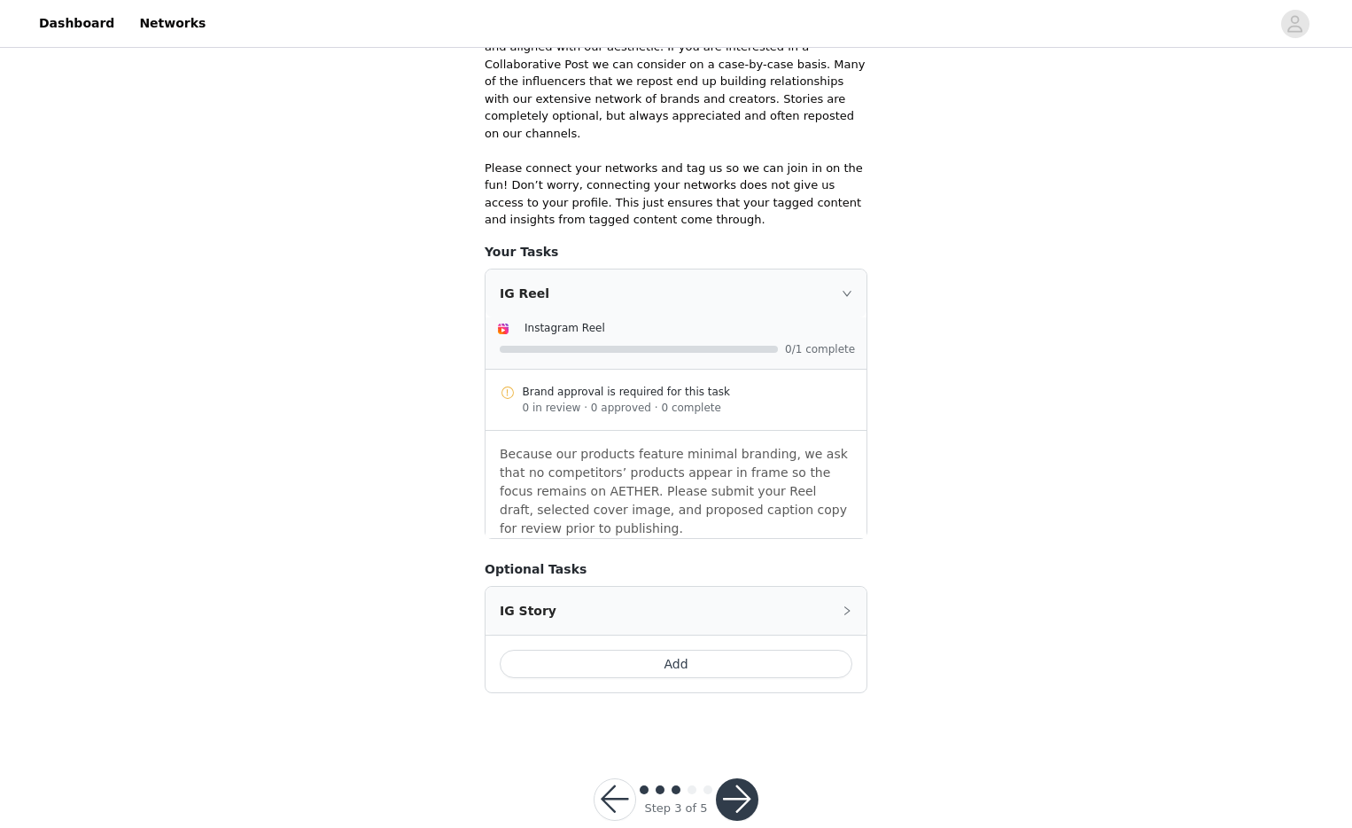
click at [716, 587] on div "IG Story" at bounding box center [676, 611] width 381 height 48
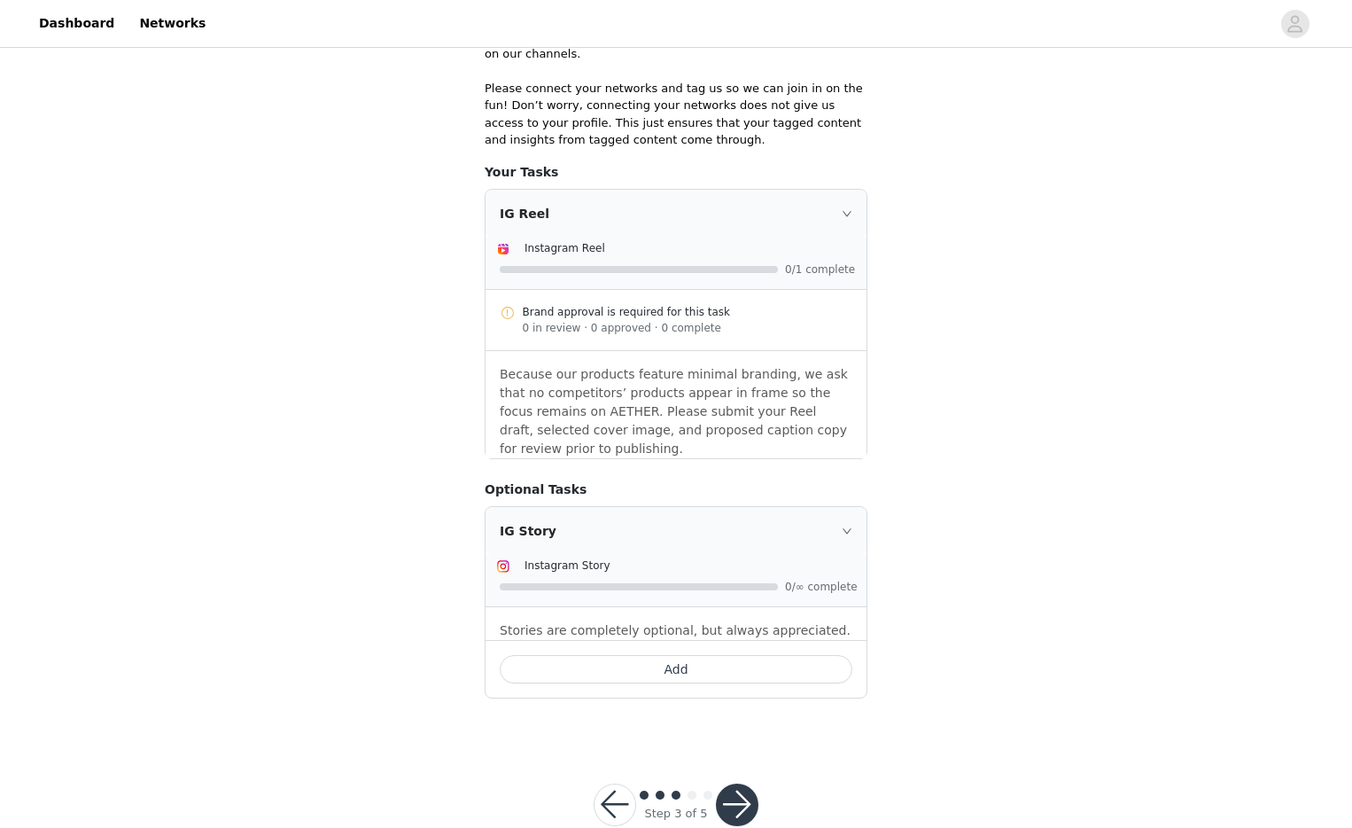
scroll to position [523, 0]
click at [739, 781] on button "button" at bounding box center [737, 802] width 43 height 43
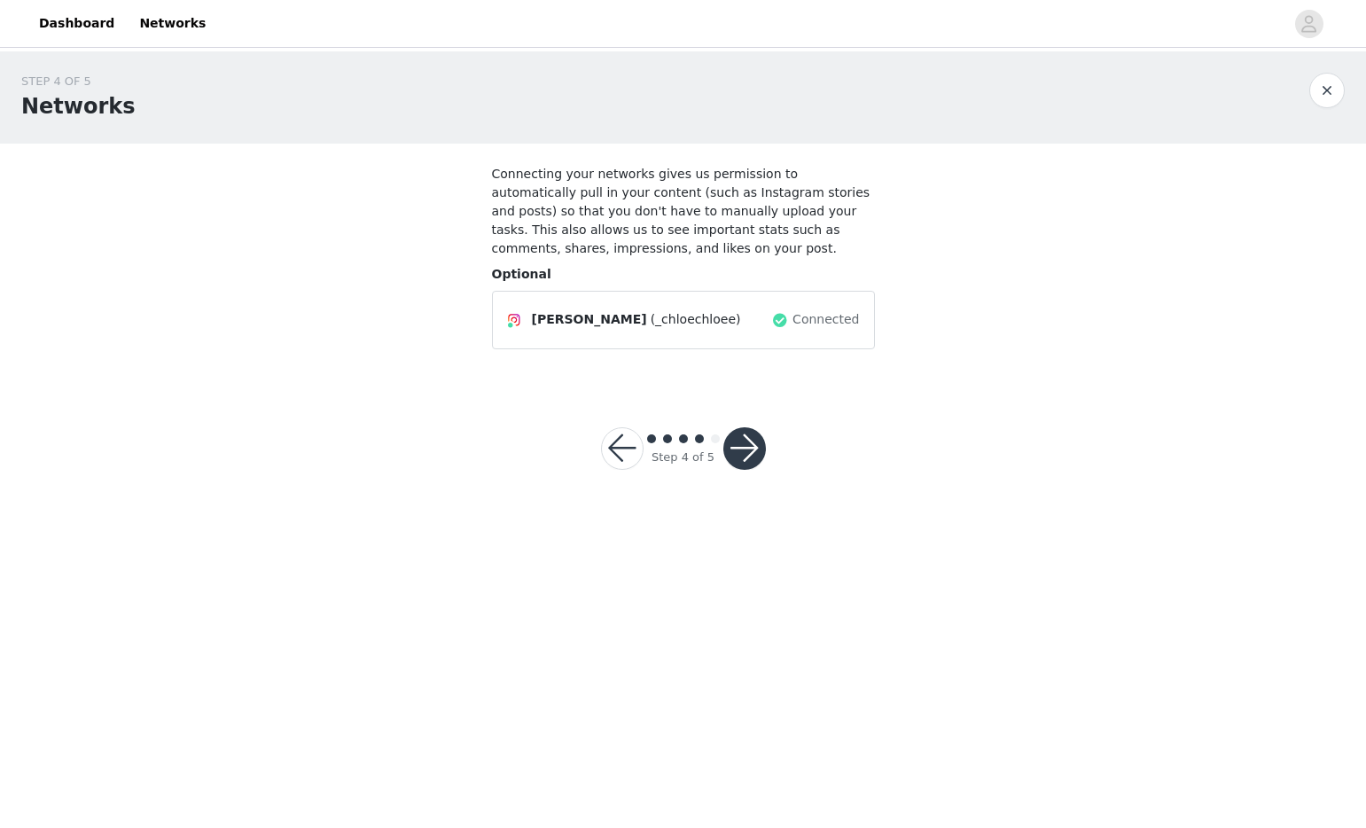
click at [740, 448] on button "button" at bounding box center [744, 448] width 43 height 43
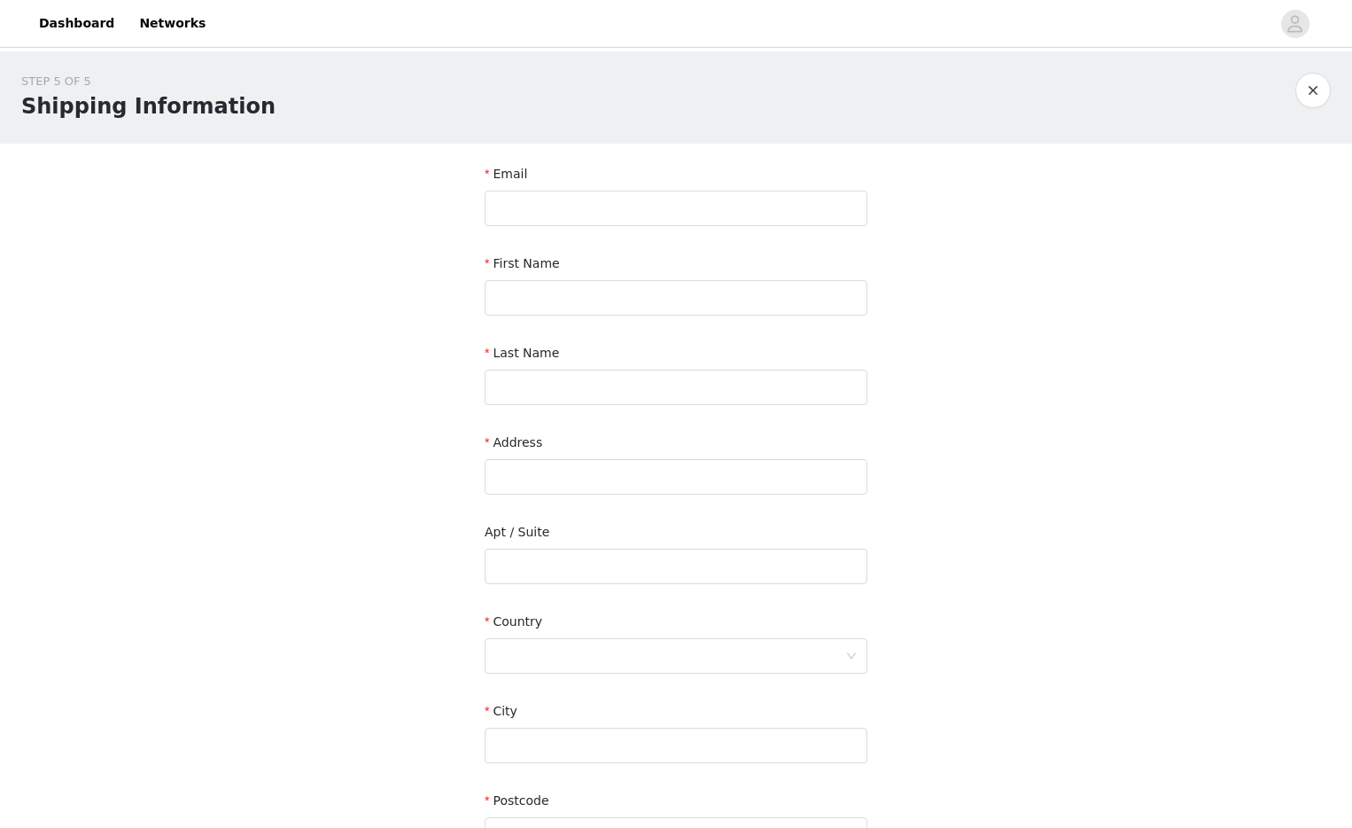
click at [1304, 84] on button "button" at bounding box center [1313, 90] width 35 height 35
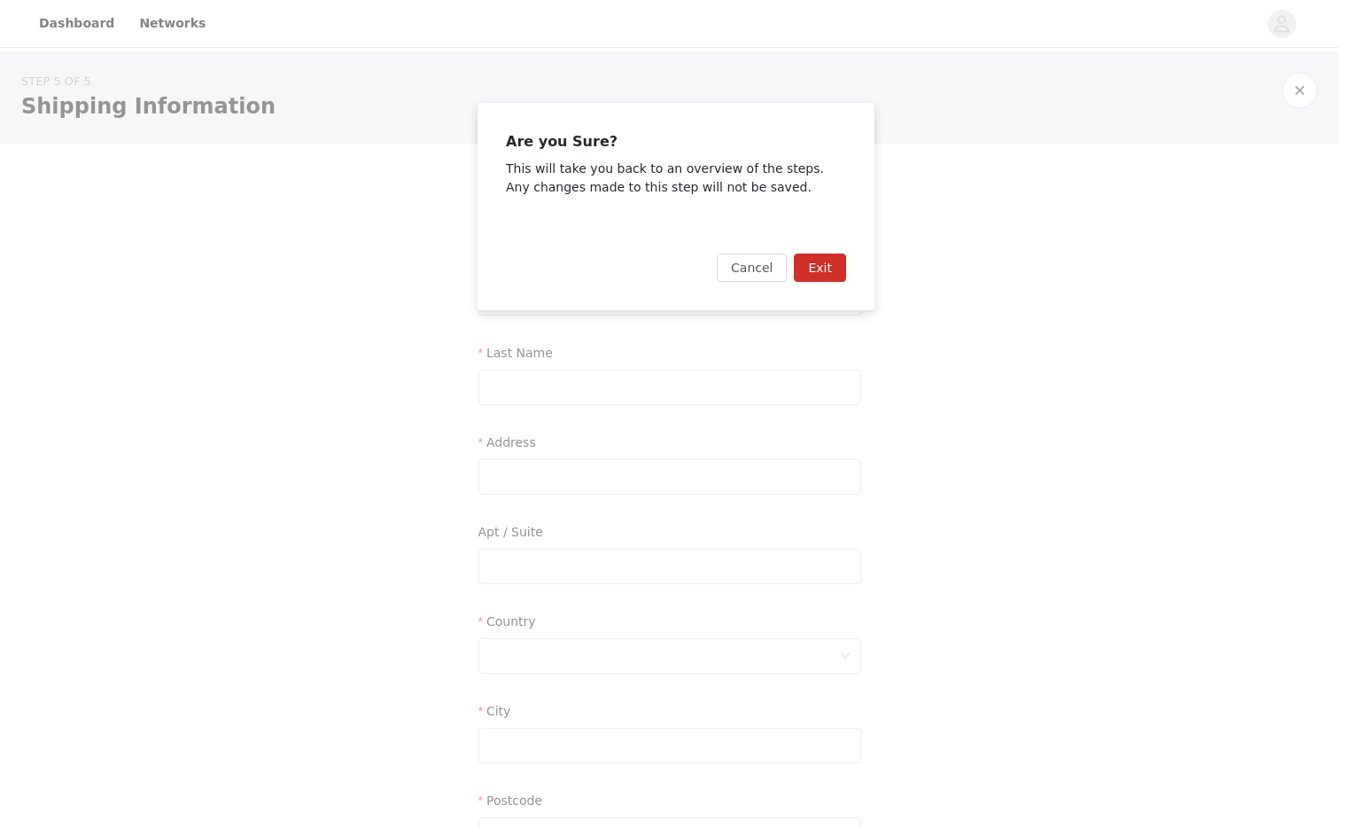
click at [827, 261] on button "Exit" at bounding box center [820, 267] width 52 height 28
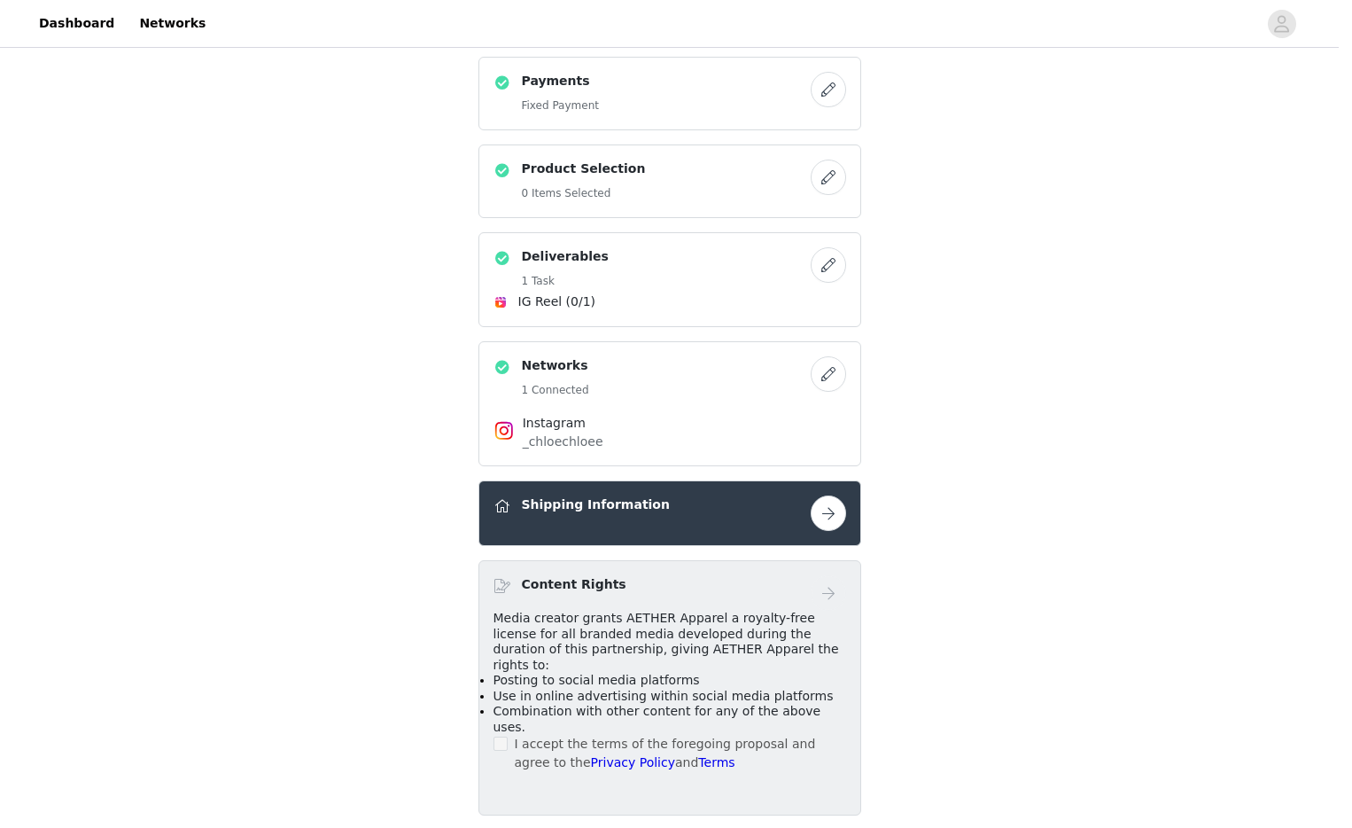
scroll to position [445, 0]
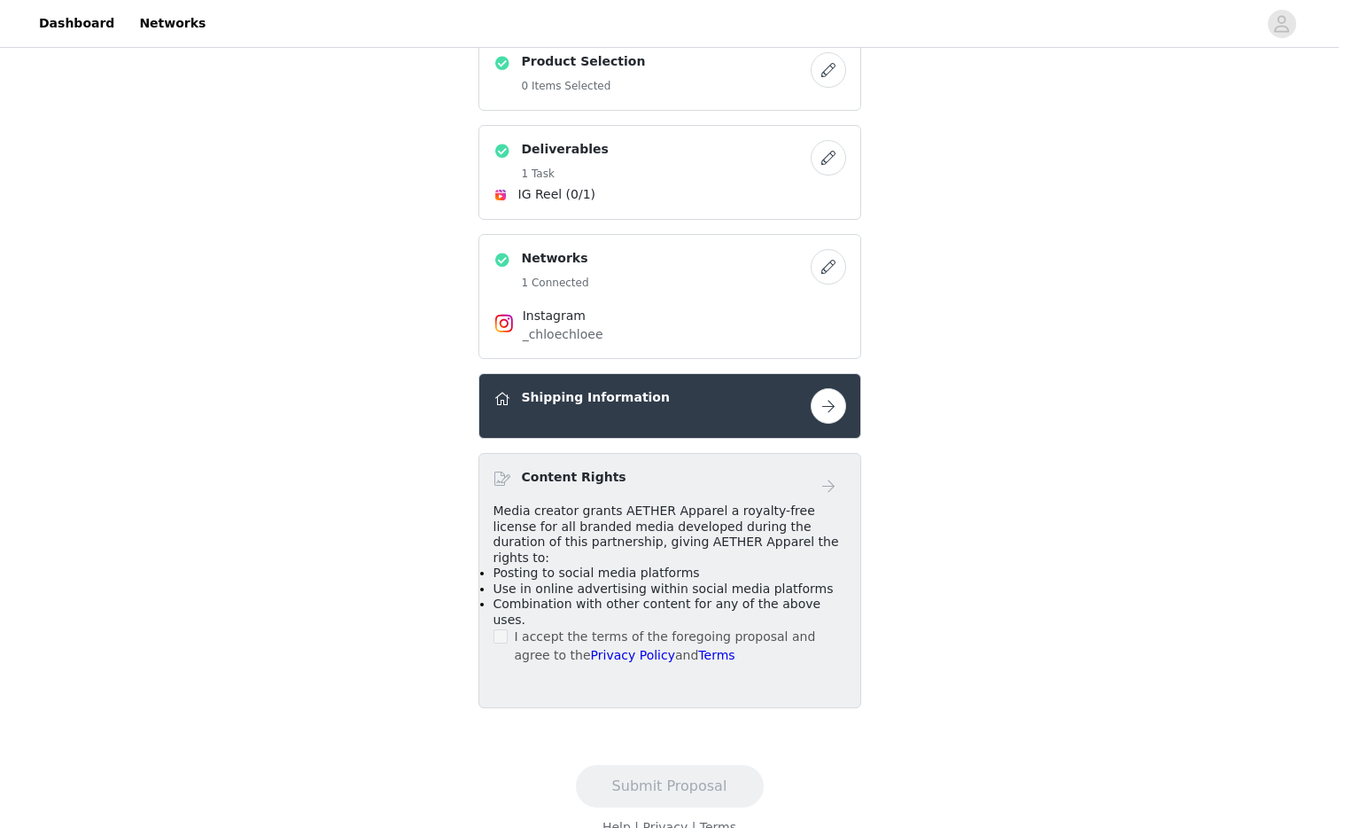
click at [510, 565] on span "Posting to social media platforms" at bounding box center [597, 572] width 207 height 14
click at [509, 581] on span "Use in online advertising within social media platforms" at bounding box center [664, 588] width 340 height 14
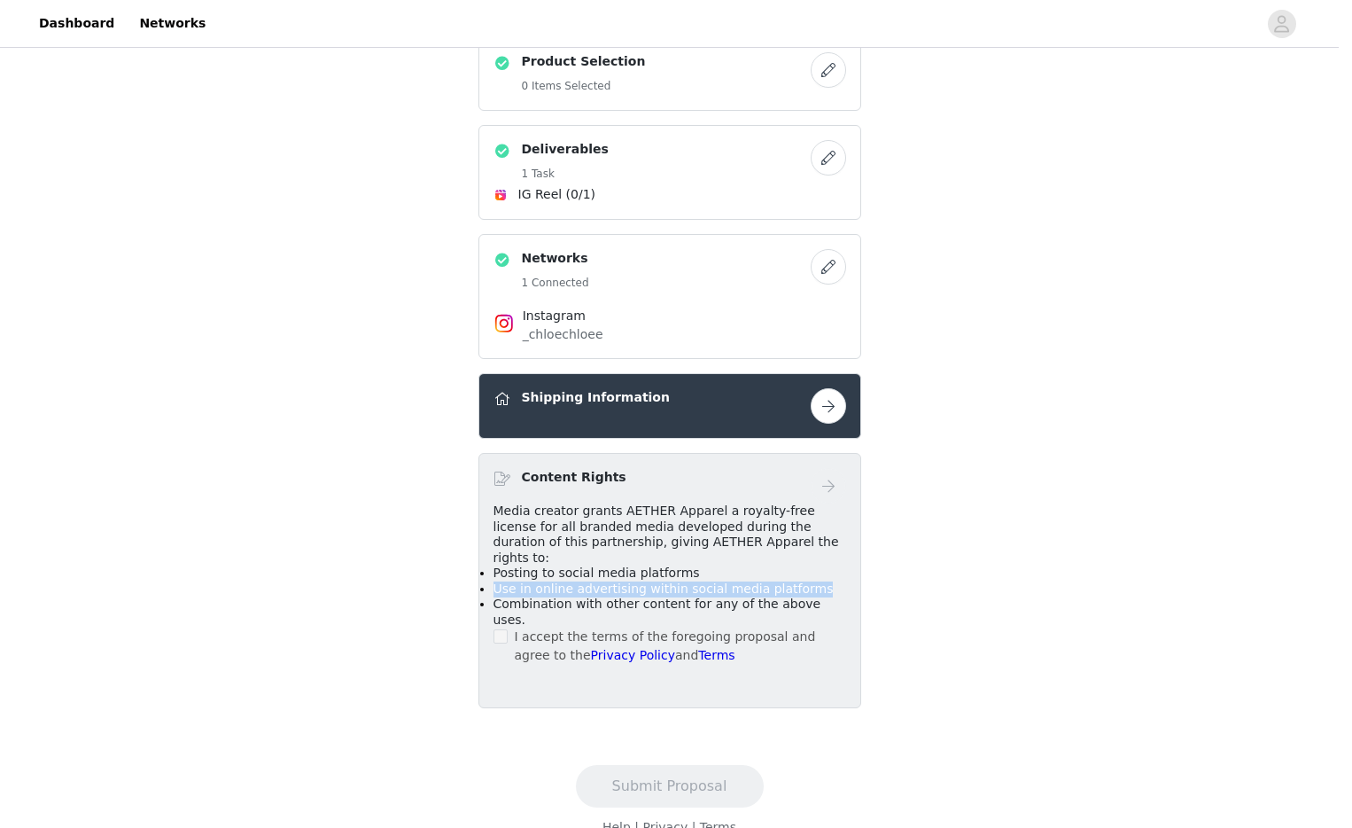
click at [509, 581] on span "Use in online advertising within social media platforms" at bounding box center [664, 588] width 340 height 14
click at [509, 596] on span "Combination with other content for any of the above uses." at bounding box center [658, 611] width 328 height 30
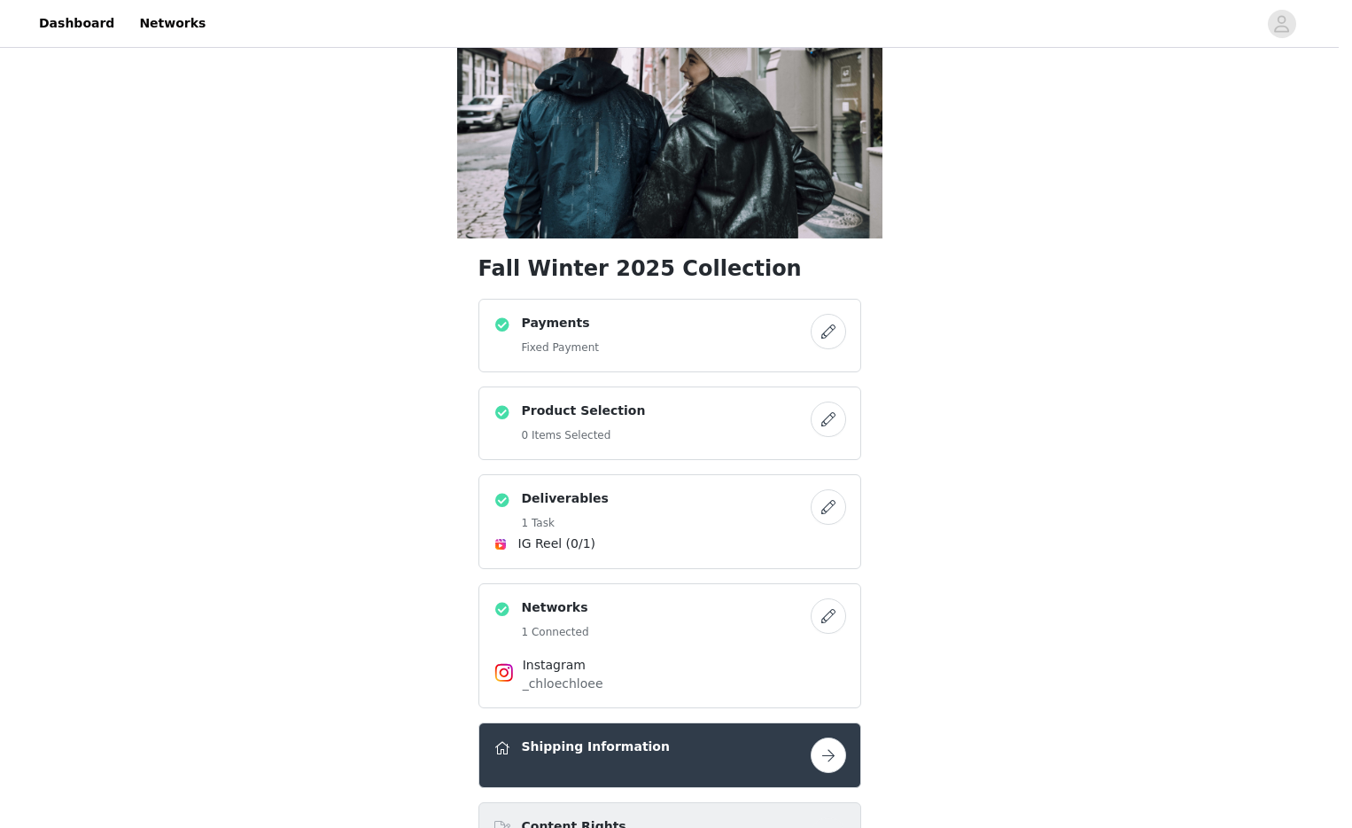
scroll to position [95, 0]
